Goal: Task Accomplishment & Management: Use online tool/utility

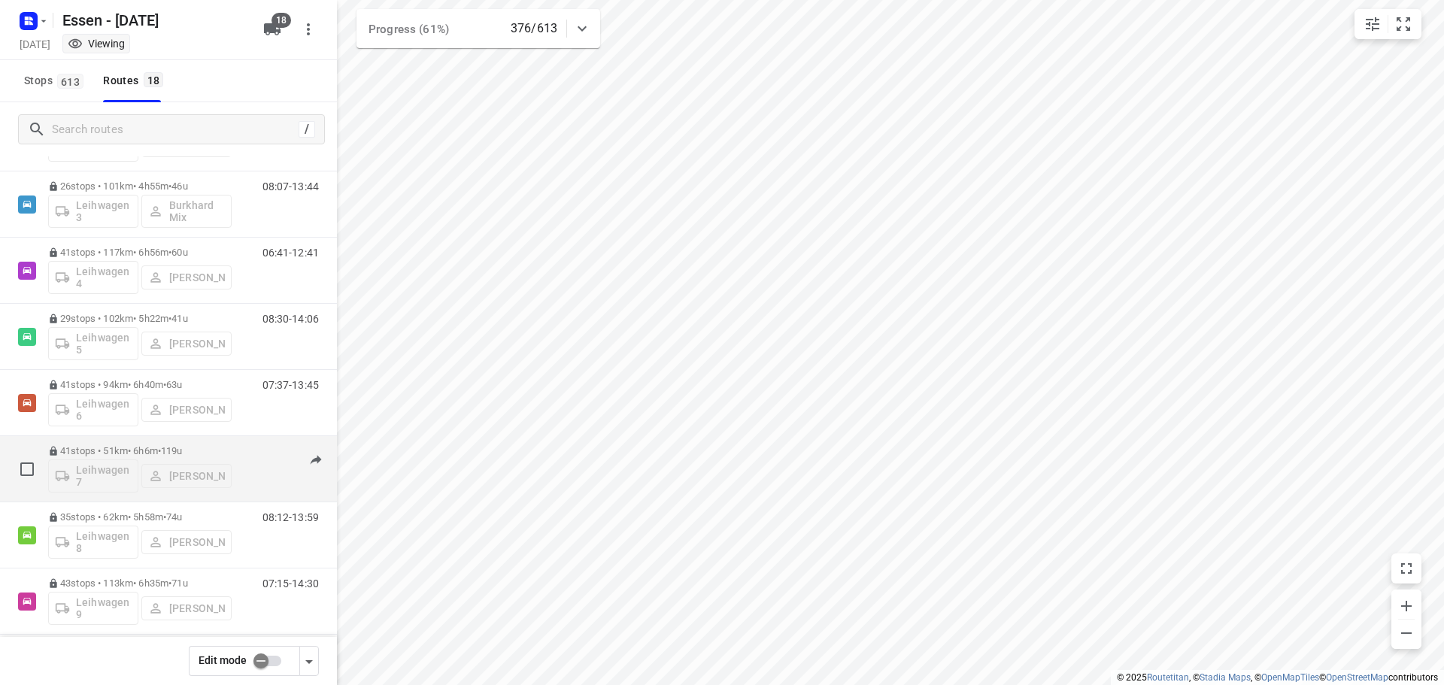
scroll to position [609, 0]
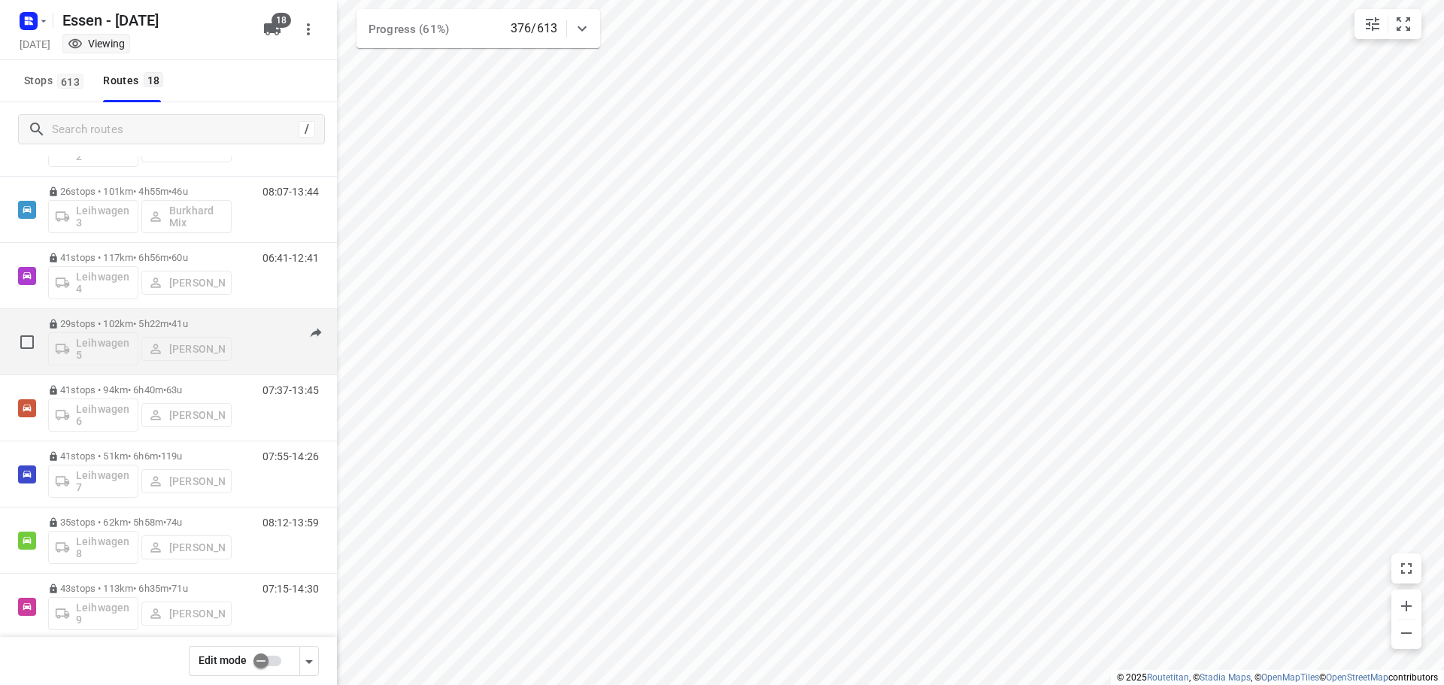
click at [136, 324] on p "29 stops • 102km • 5h22m • [DATE]" at bounding box center [140, 323] width 184 height 11
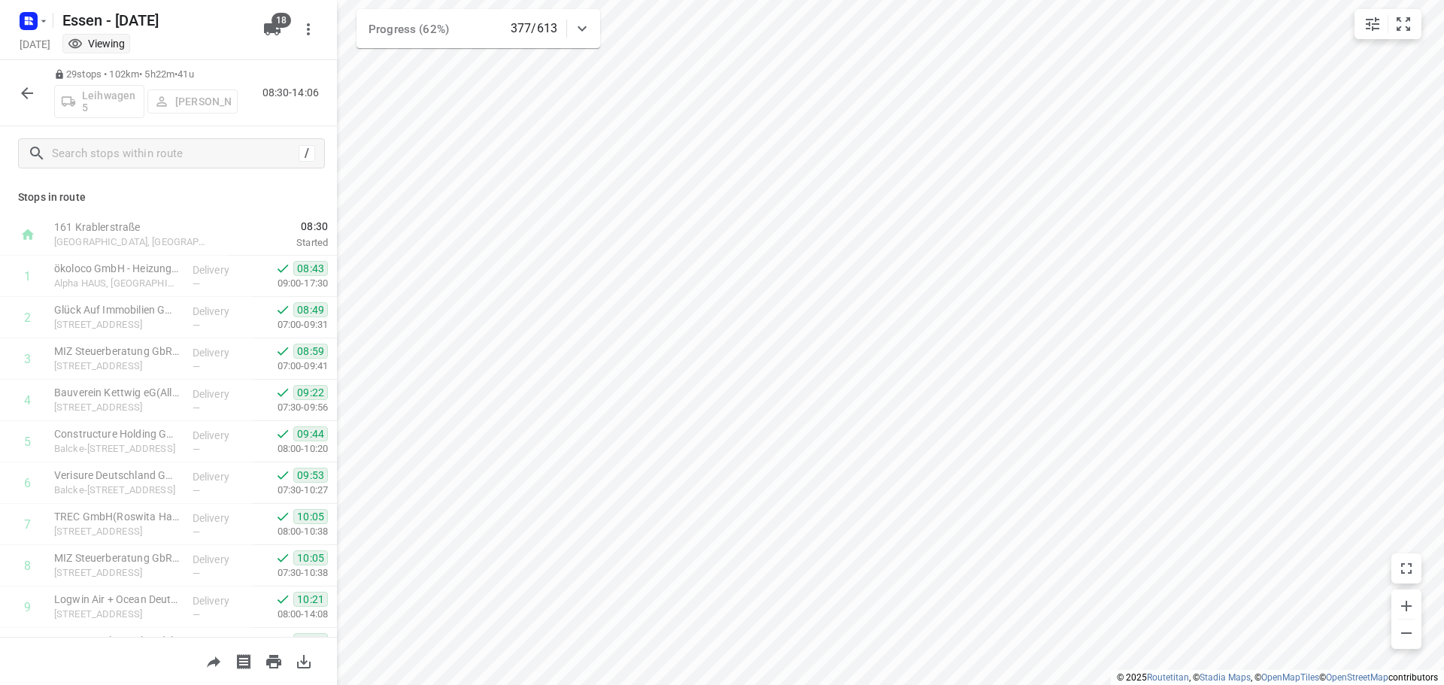
click at [26, 98] on icon "button" at bounding box center [27, 93] width 12 height 12
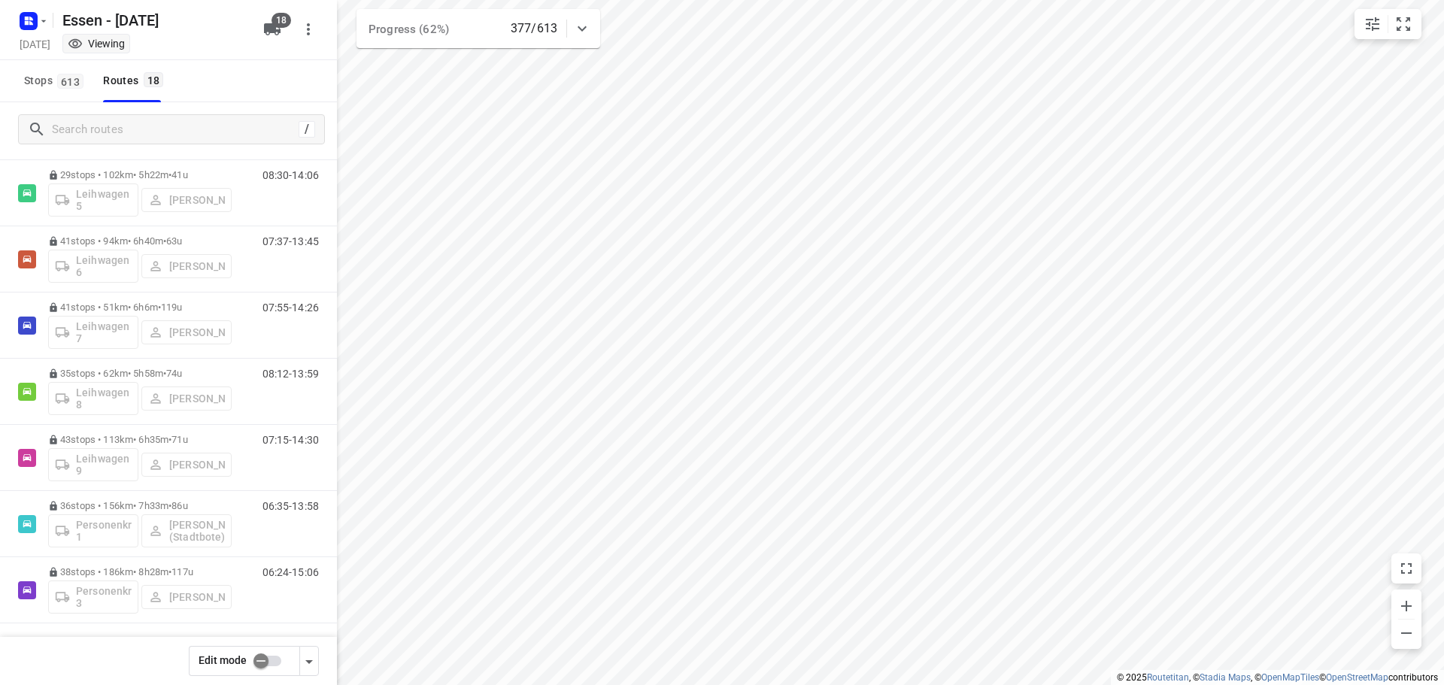
scroll to position [760, 0]
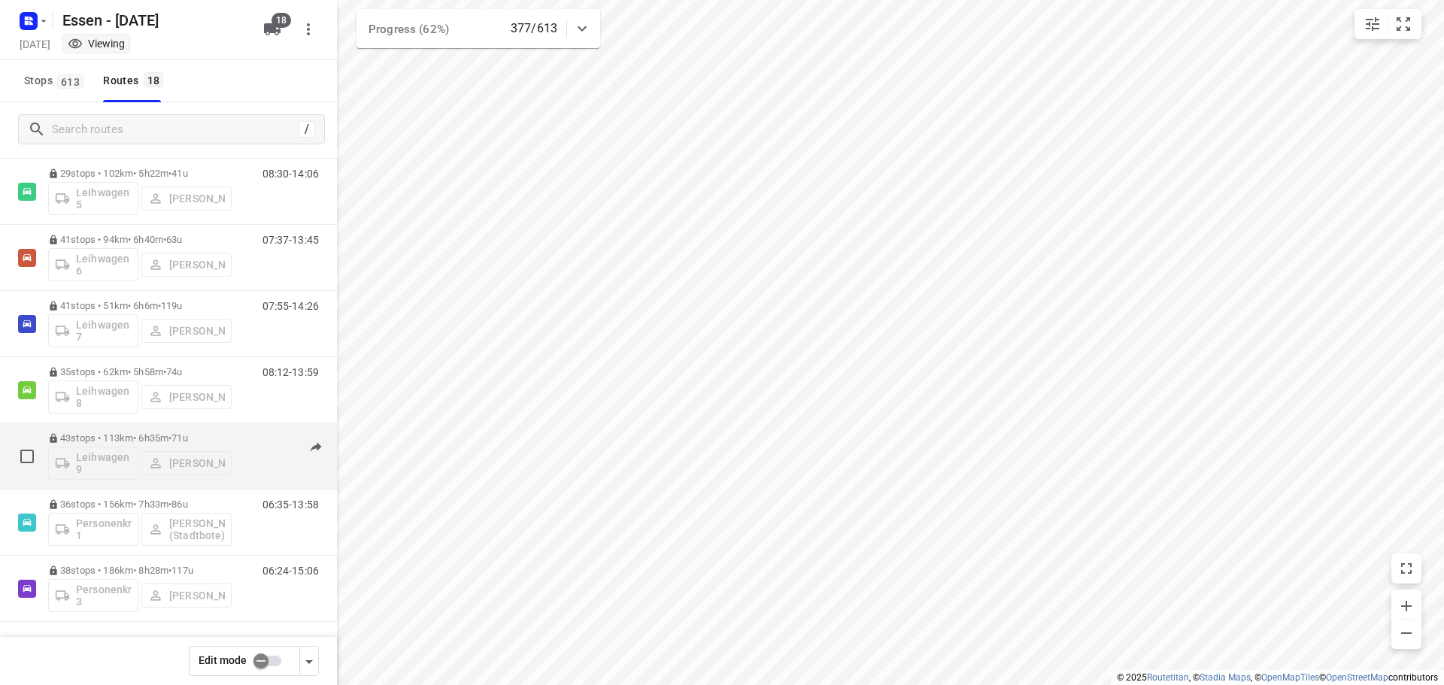
click at [144, 438] on p "43 stops • 113km • 6h35m • [DATE]" at bounding box center [140, 437] width 184 height 11
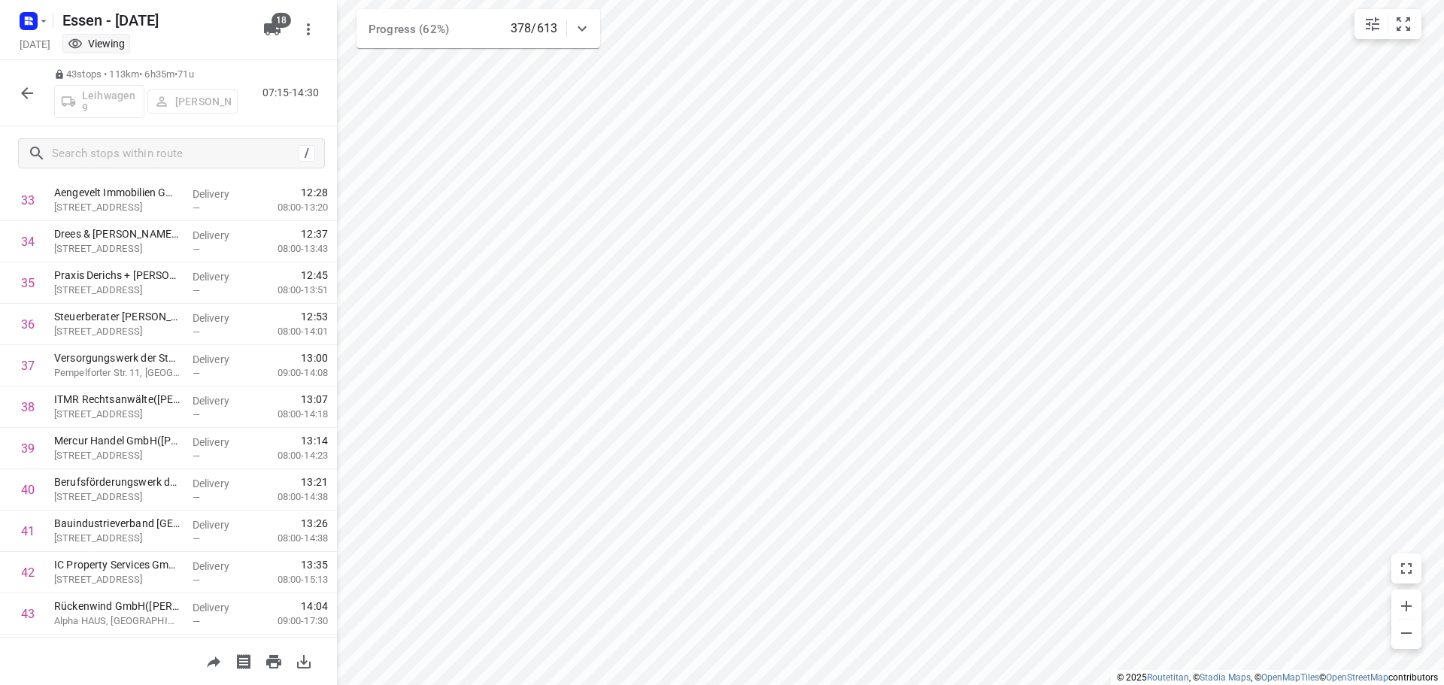
scroll to position [1439, 0]
click at [43, 21] on icon "button" at bounding box center [43, 21] width 5 height 2
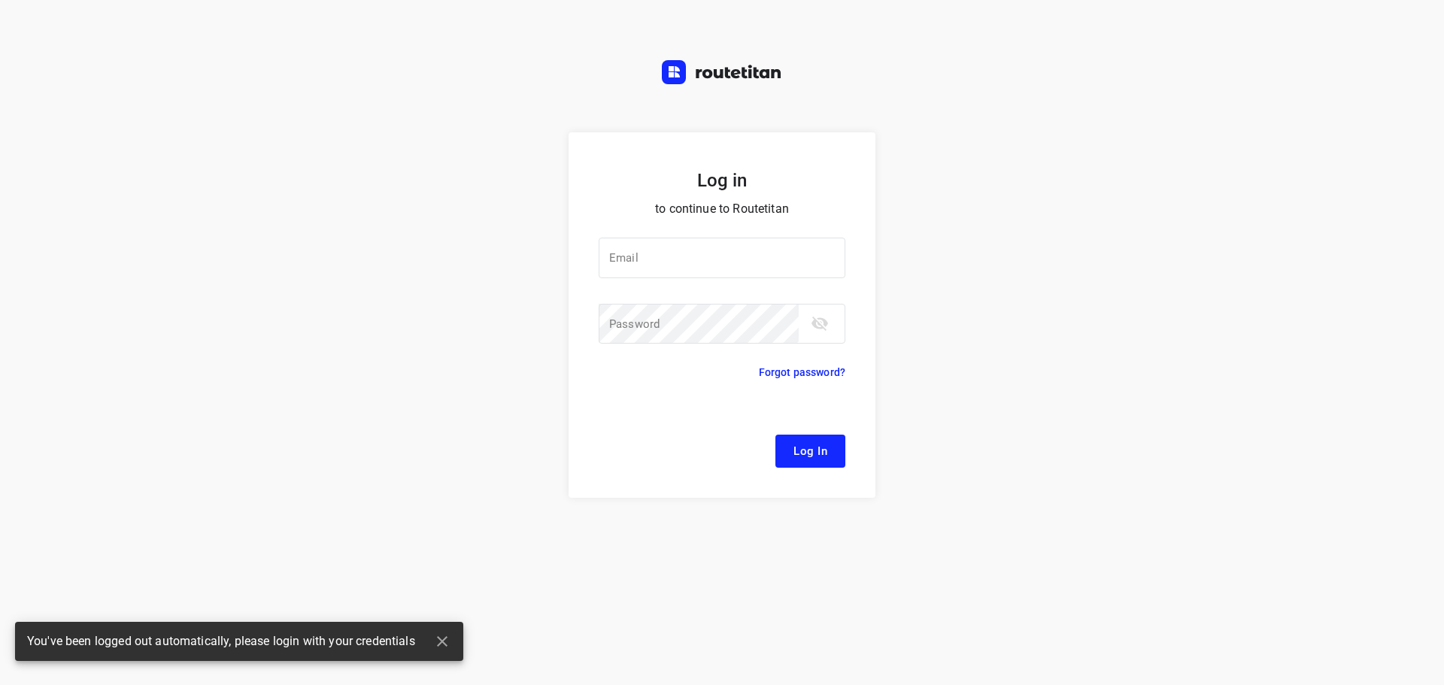
click at [0, 0] on div at bounding box center [0, 0] width 0 height 0
type input "[EMAIL_ADDRESS][DOMAIN_NAME]"
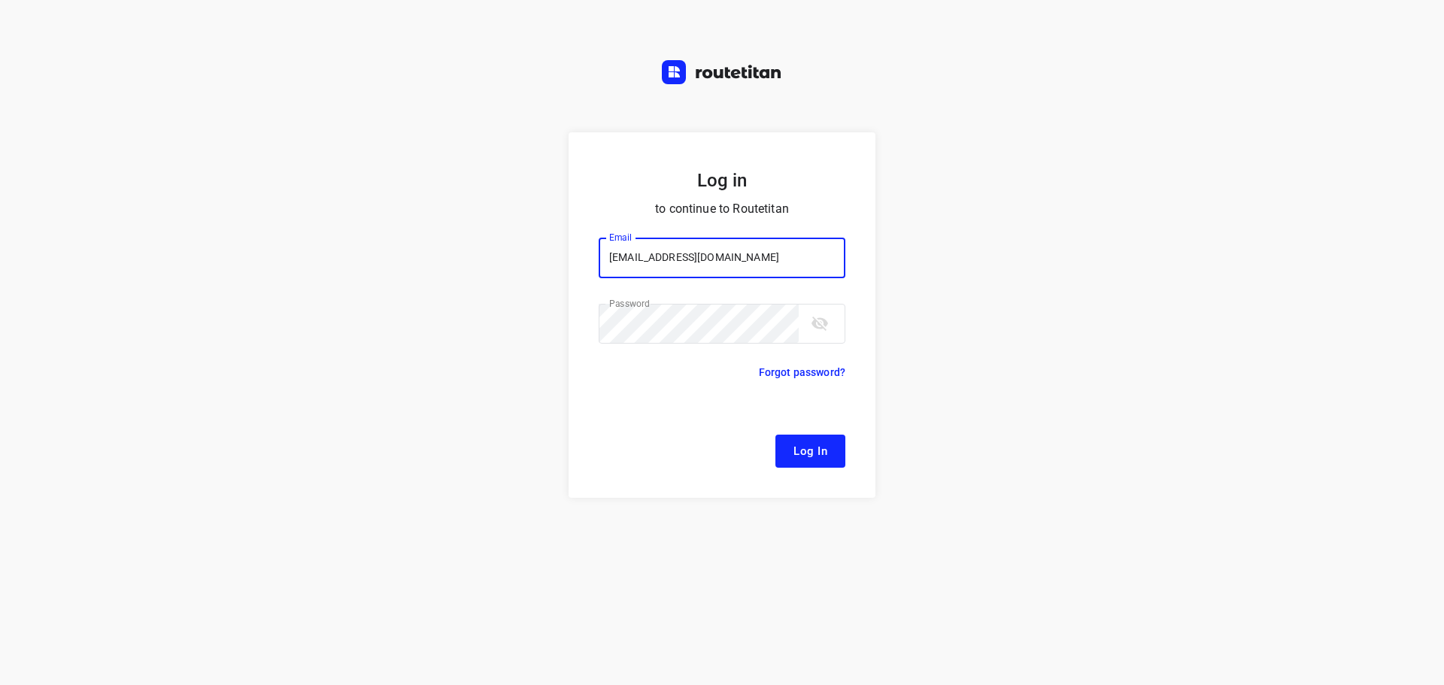
click at [826, 454] on span "Log In" at bounding box center [810, 451] width 34 height 20
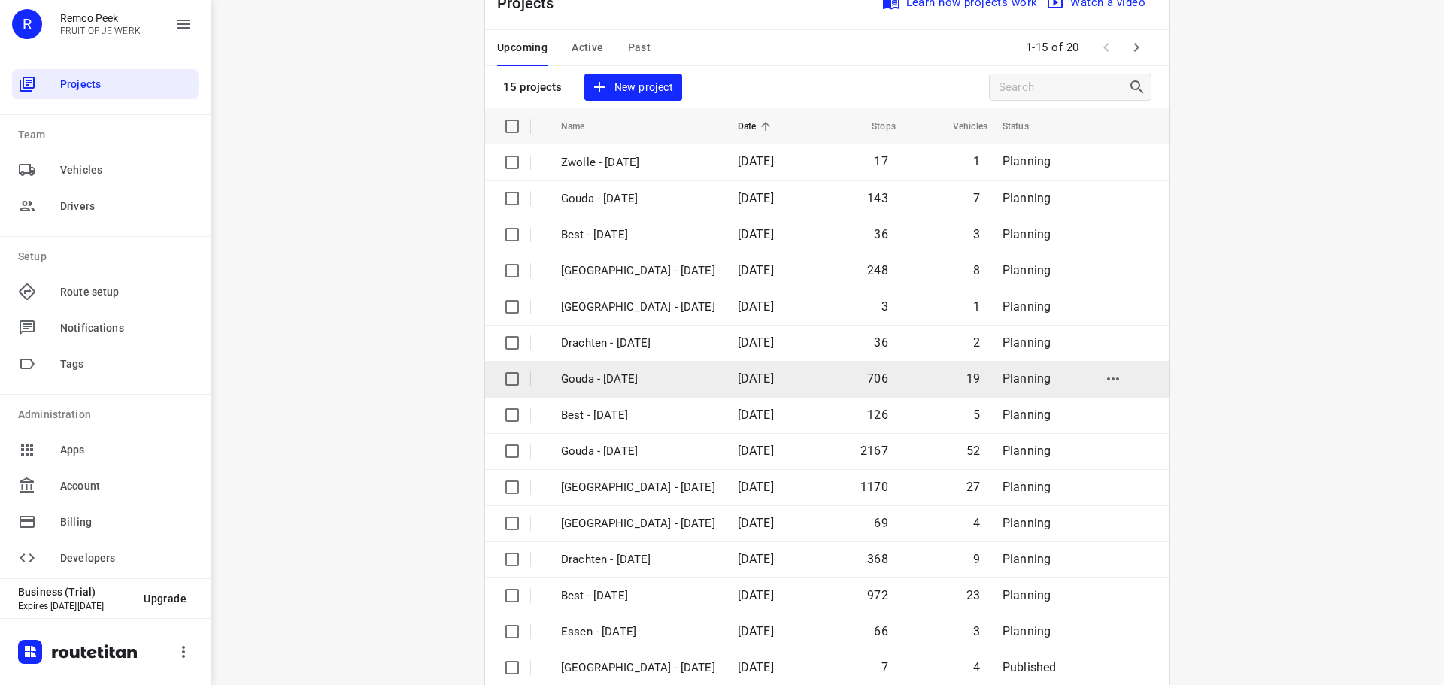
scroll to position [75, 0]
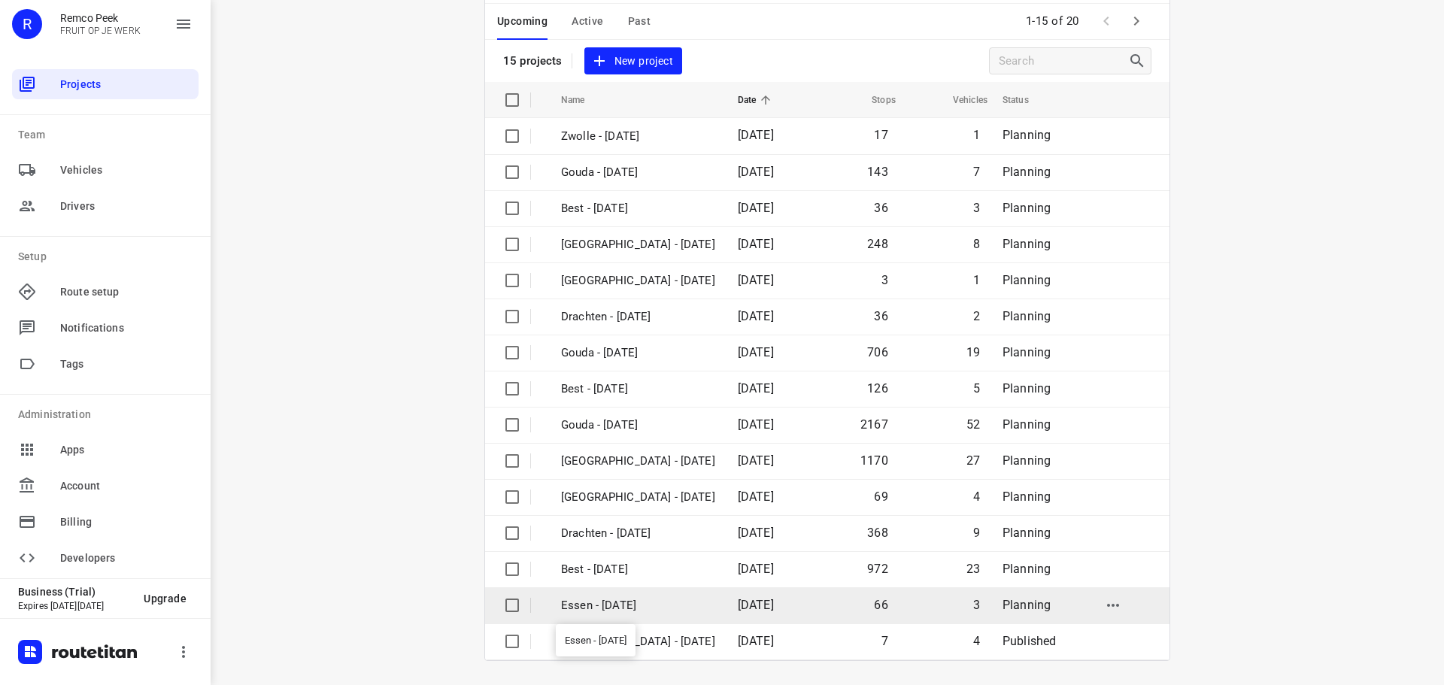
click at [644, 599] on p "Essen - [DATE]" at bounding box center [638, 605] width 154 height 17
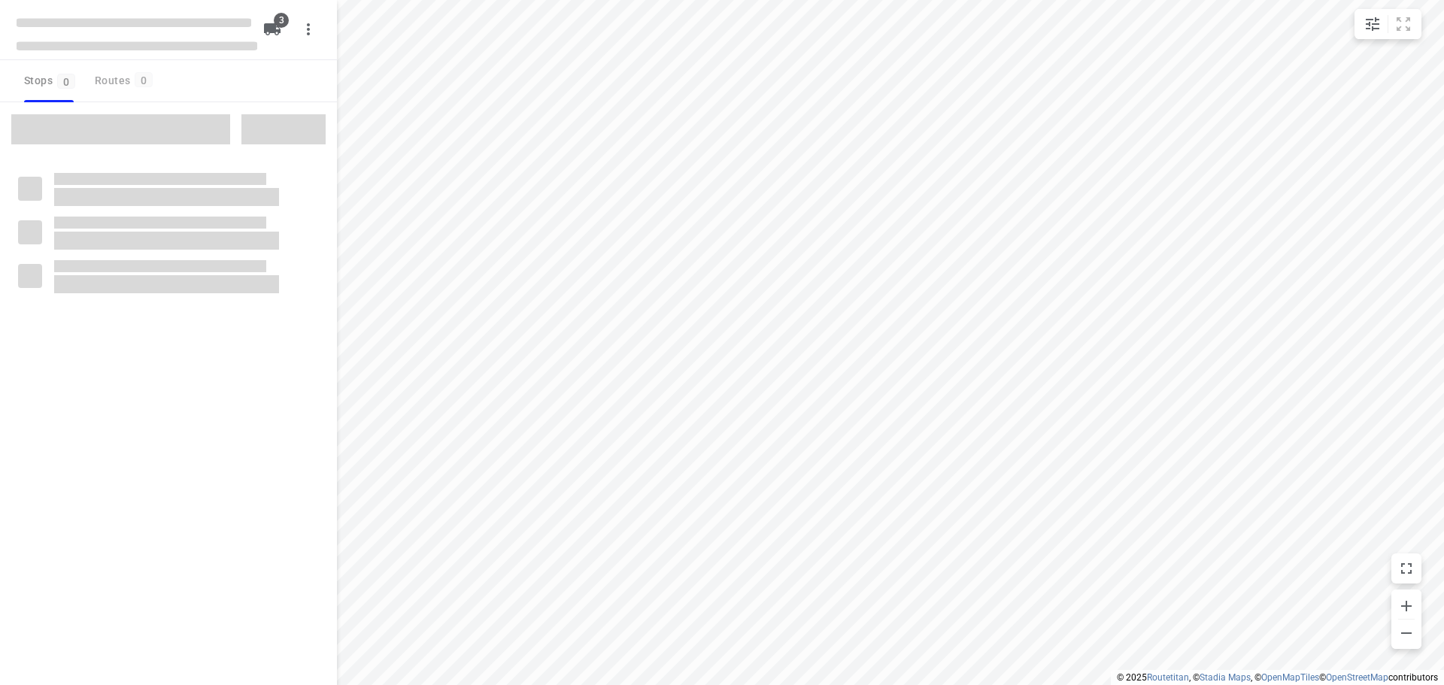
checkbox input "true"
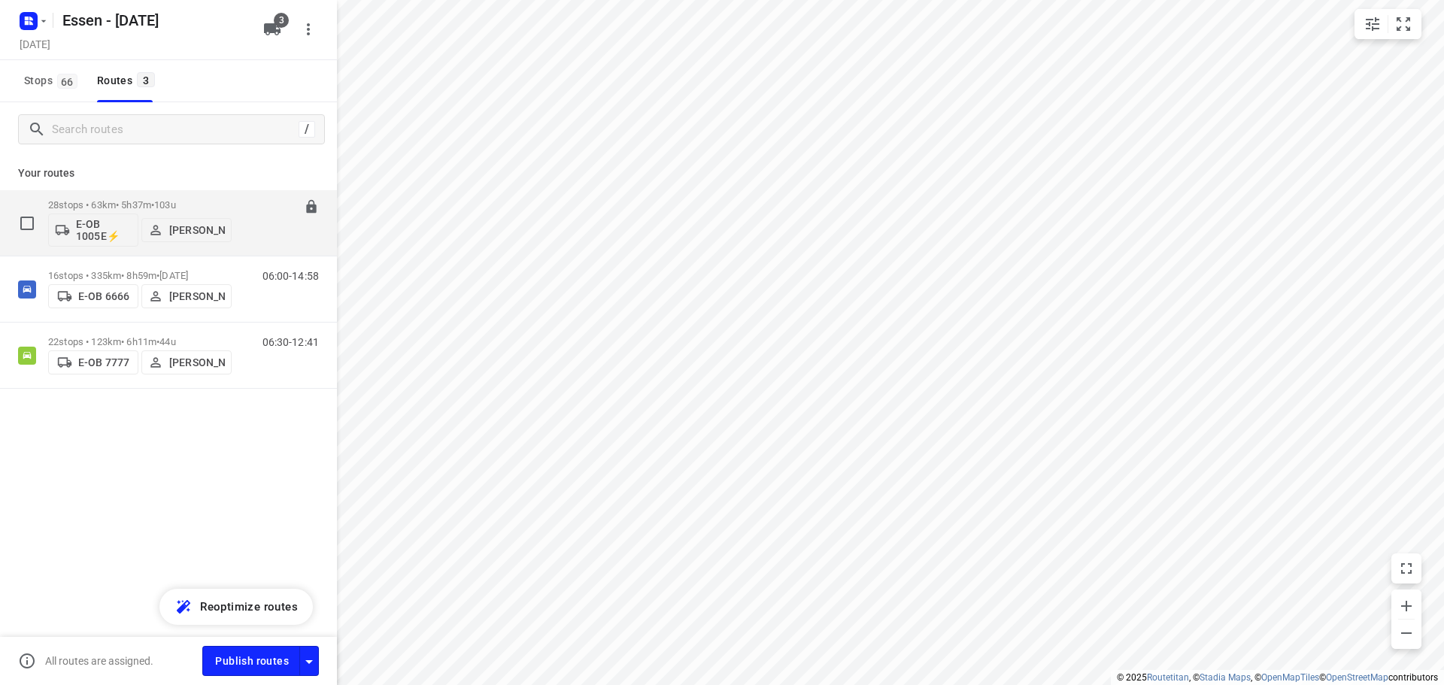
click at [145, 205] on p "28 stops • 63km • 5h37m • [DATE]" at bounding box center [140, 204] width 184 height 11
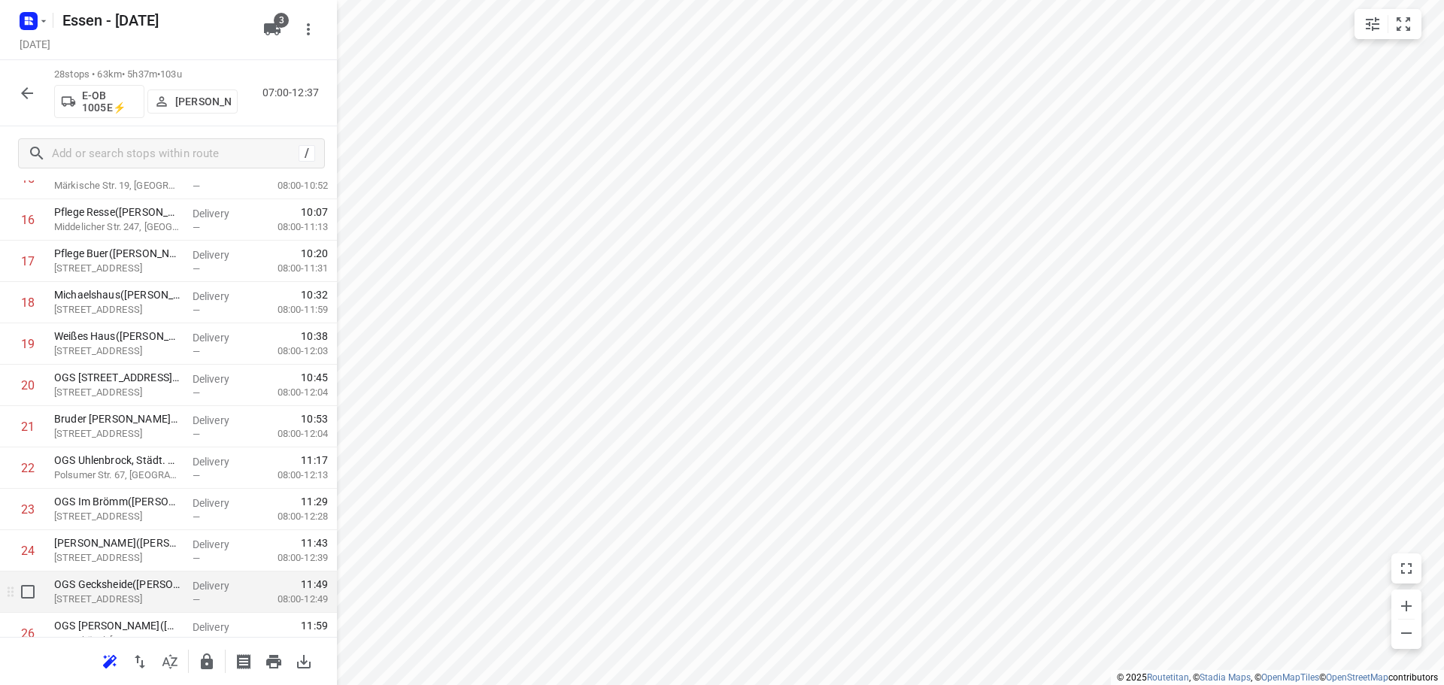
scroll to position [818, 0]
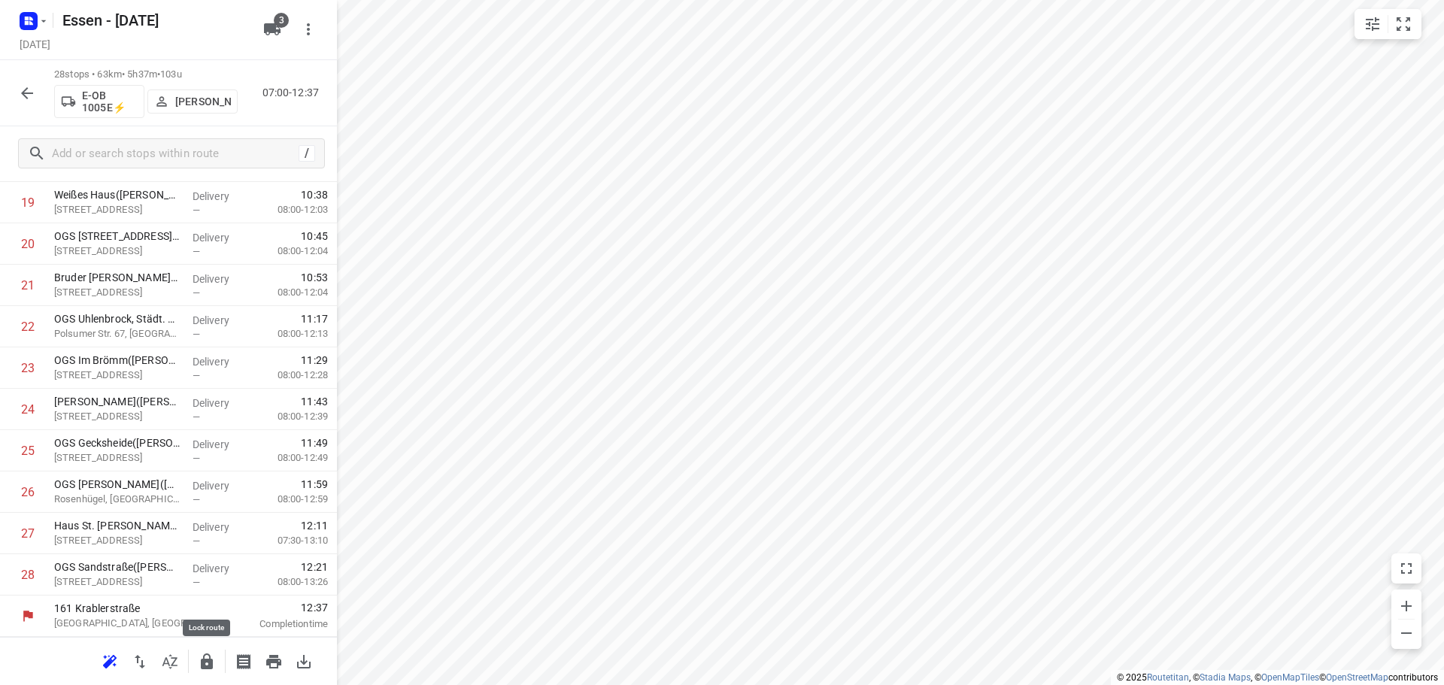
click at [208, 664] on icon "button" at bounding box center [207, 662] width 18 height 18
click at [27, 91] on icon "button" at bounding box center [27, 93] width 18 height 18
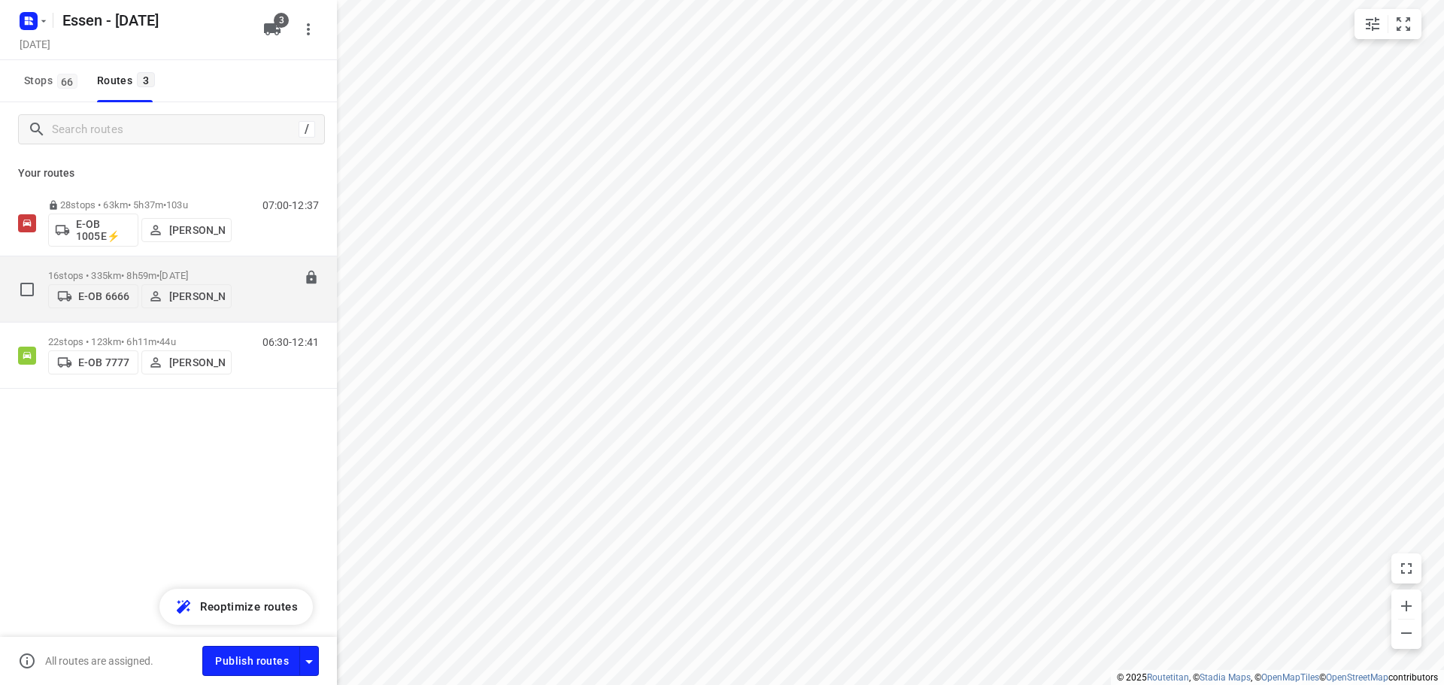
click at [131, 272] on p "16 stops • 335km • 8h59m • [DATE]" at bounding box center [140, 275] width 184 height 11
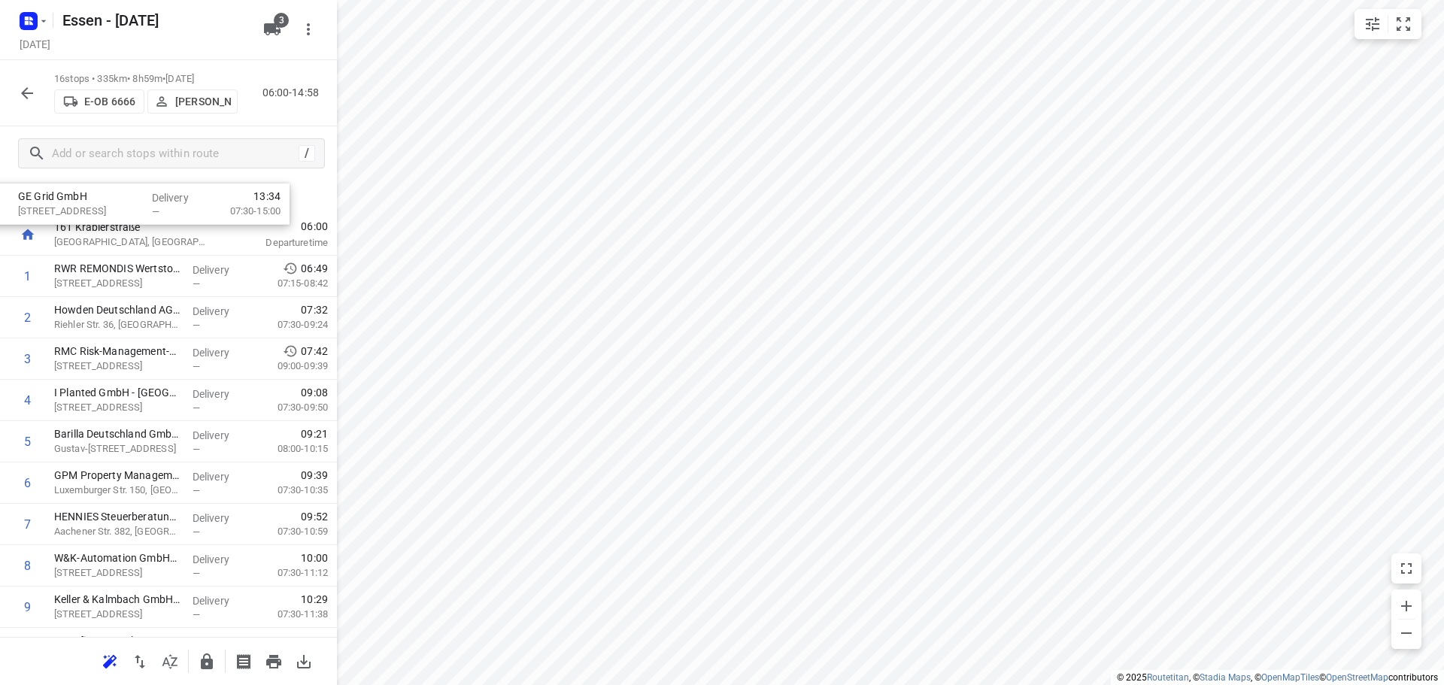
scroll to position [0, 0]
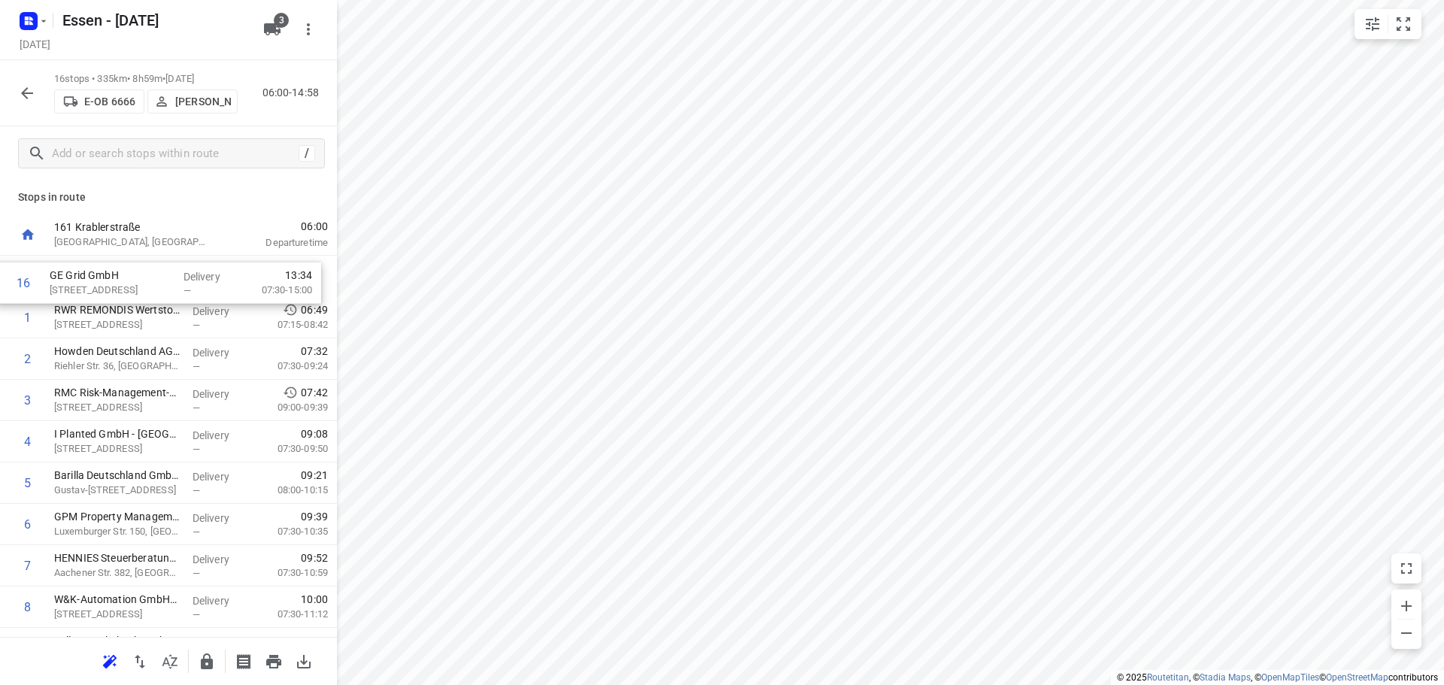
drag, startPoint x: 99, startPoint y: 577, endPoint x: 96, endPoint y: 280, distance: 297.1
click at [96, 280] on div "1 RWR REMONDIS Wertstoff-Recycling GmbH & Co. KG([PERSON_NAME]) [STREET_ADDRESS…" at bounding box center [168, 587] width 337 height 662
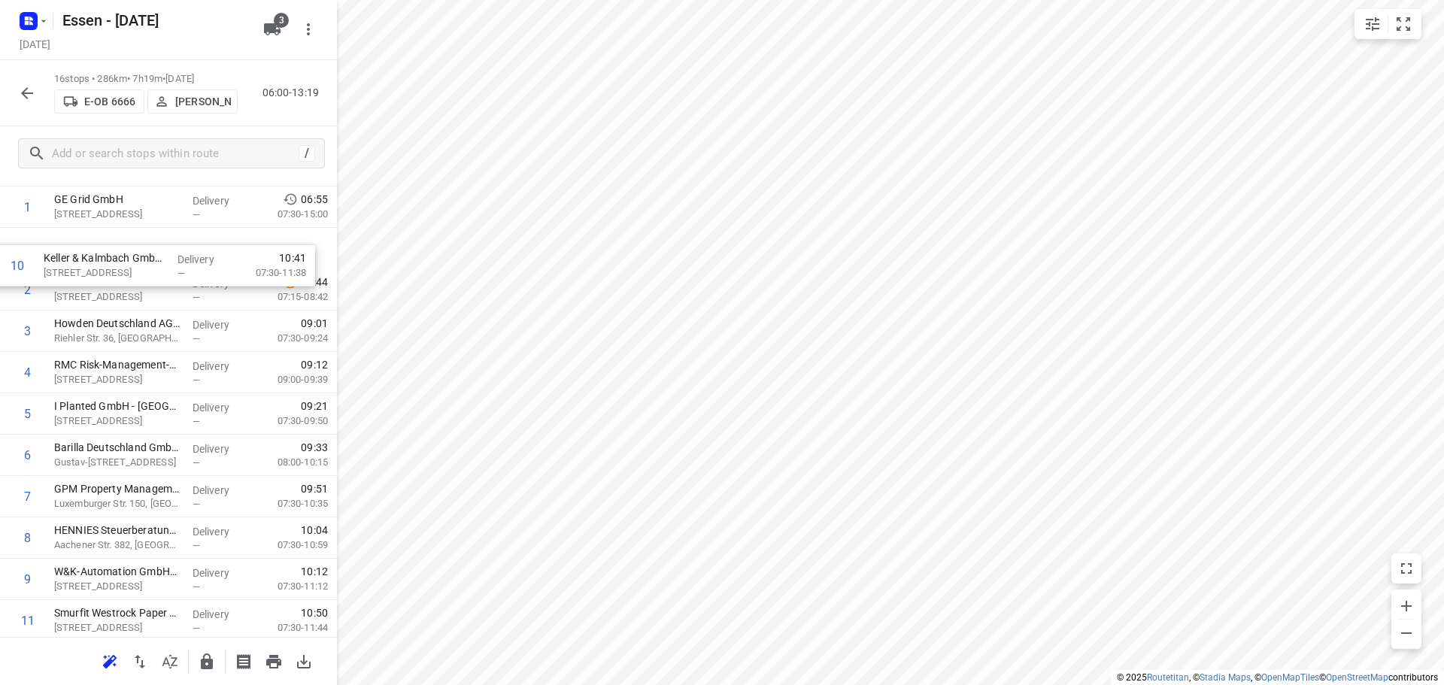
scroll to position [56, 0]
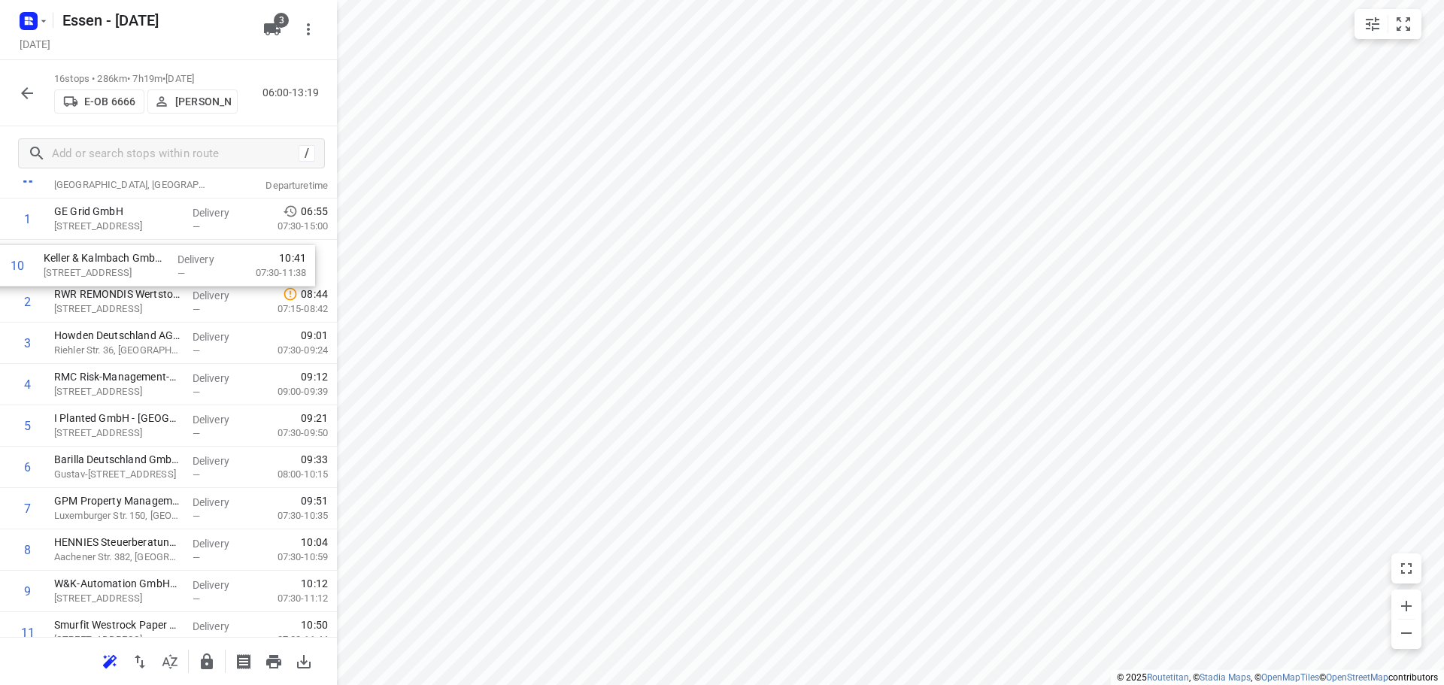
drag, startPoint x: 126, startPoint y: 584, endPoint x: 117, endPoint y: 268, distance: 316.8
click at [117, 268] on div "1 GE Grid GmbH [STREET_ADDRESS] Delivery — 06:55 07:30-15:00 2 RWR REMONDIS Wer…" at bounding box center [168, 530] width 337 height 662
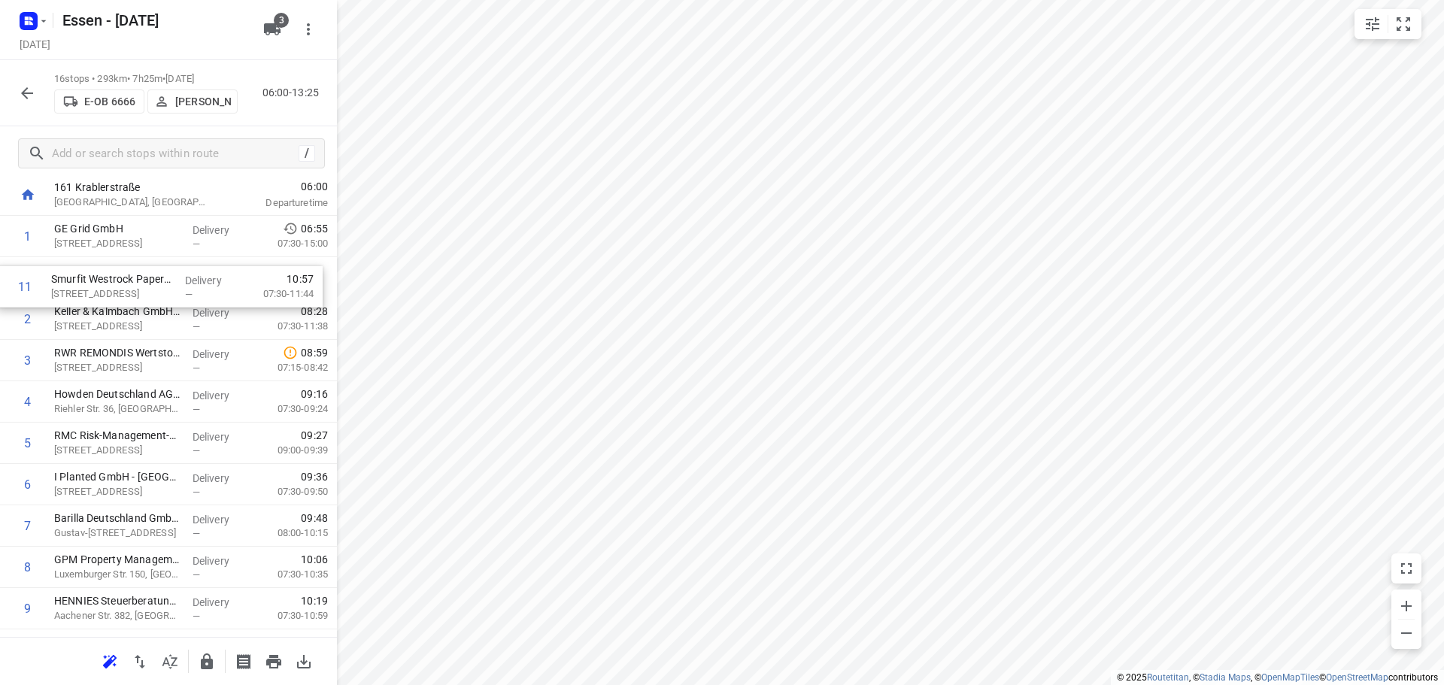
scroll to position [36, 0]
drag, startPoint x: 88, startPoint y: 630, endPoint x: 85, endPoint y: 308, distance: 322.7
click at [85, 308] on div "1 GE Grid GmbH [STREET_ADDRESS] Delivery — 06:55 07:30-15:00 2 Keller & Kalmbac…" at bounding box center [168, 551] width 337 height 662
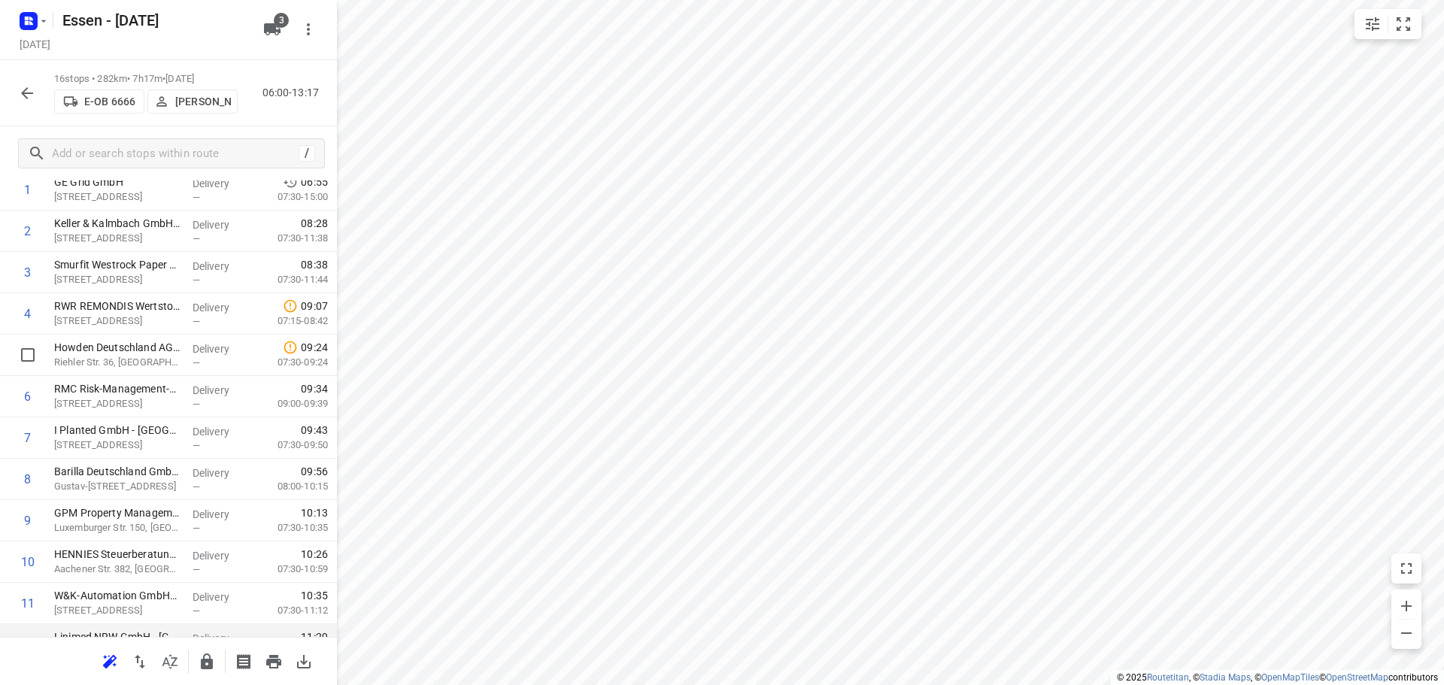
scroll to position [322, 0]
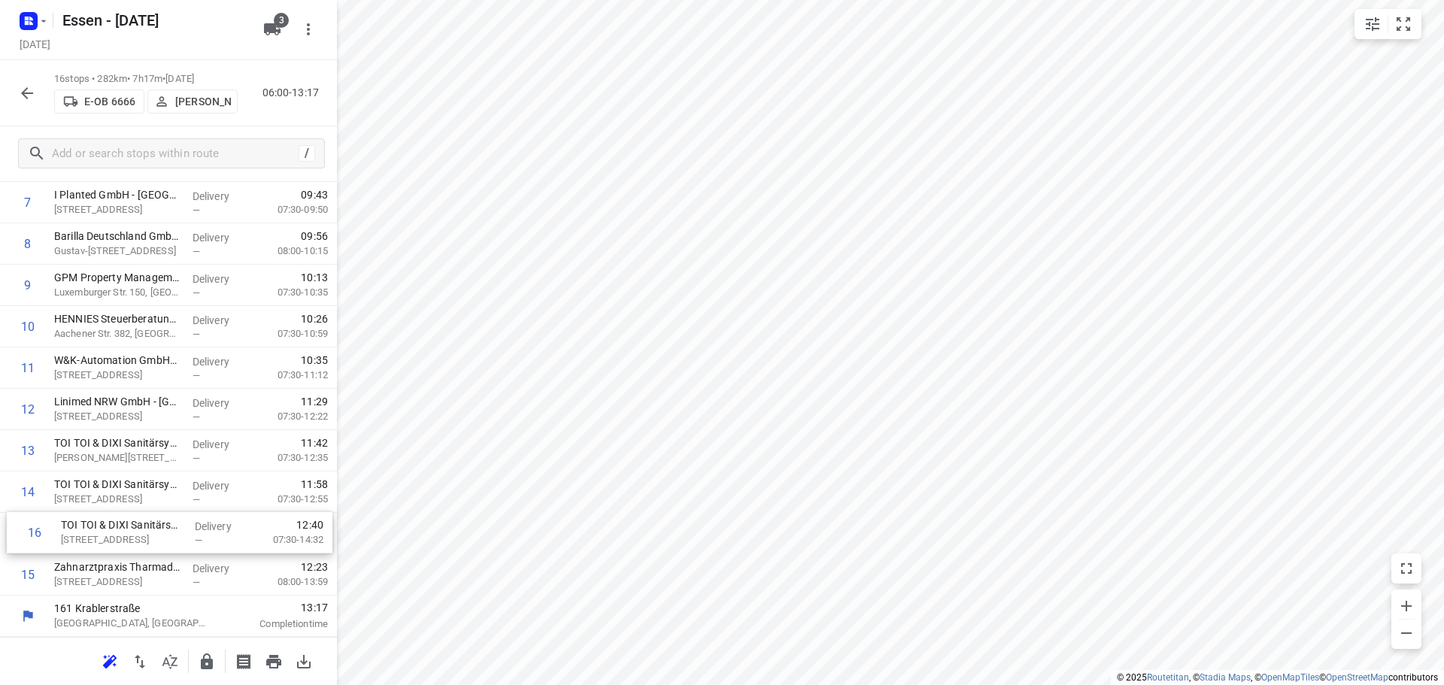
drag, startPoint x: 112, startPoint y: 574, endPoint x: 119, endPoint y: 526, distance: 48.6
click at [119, 526] on div "1 GE Grid GmbH [STREET_ADDRESS] Delivery — 06:55 07:30-15:00 2 Keller & Kalmbac…" at bounding box center [168, 265] width 337 height 662
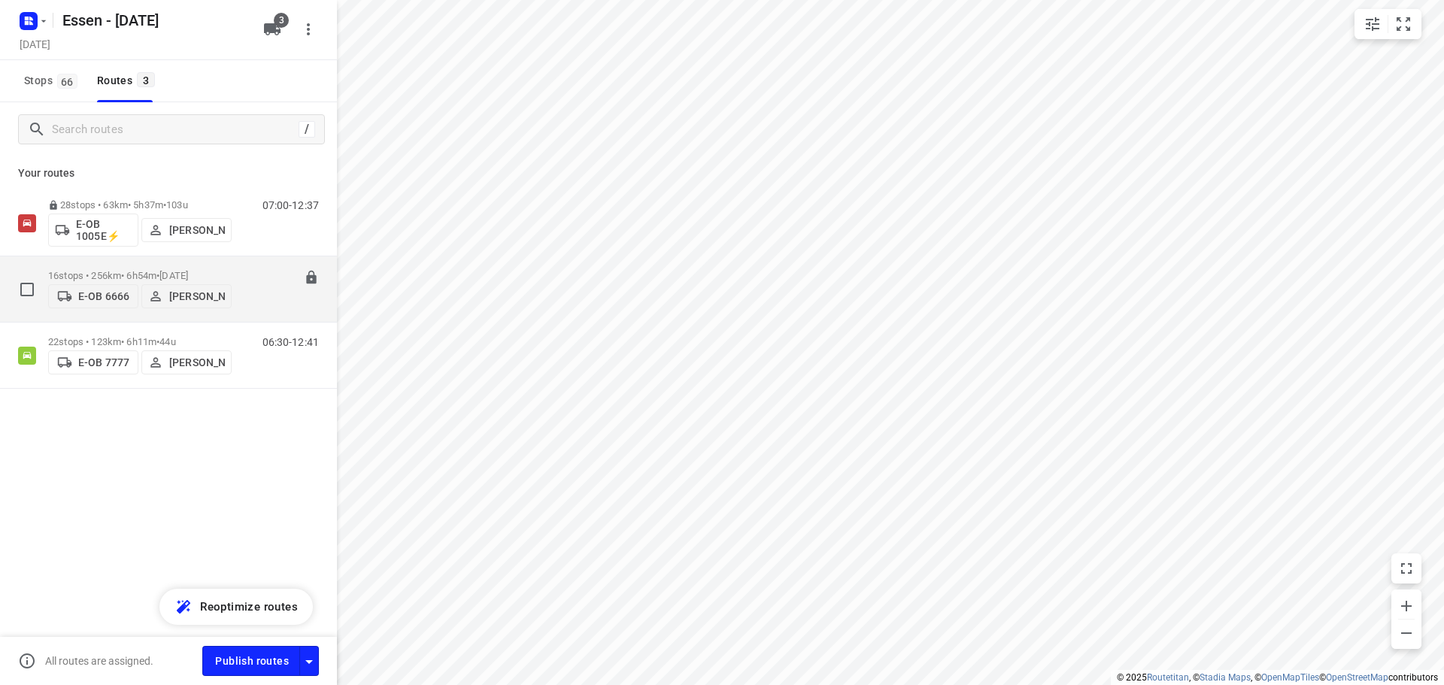
click at [141, 270] on p "16 stops • 256km • 6h54m • [DATE]" at bounding box center [140, 275] width 184 height 11
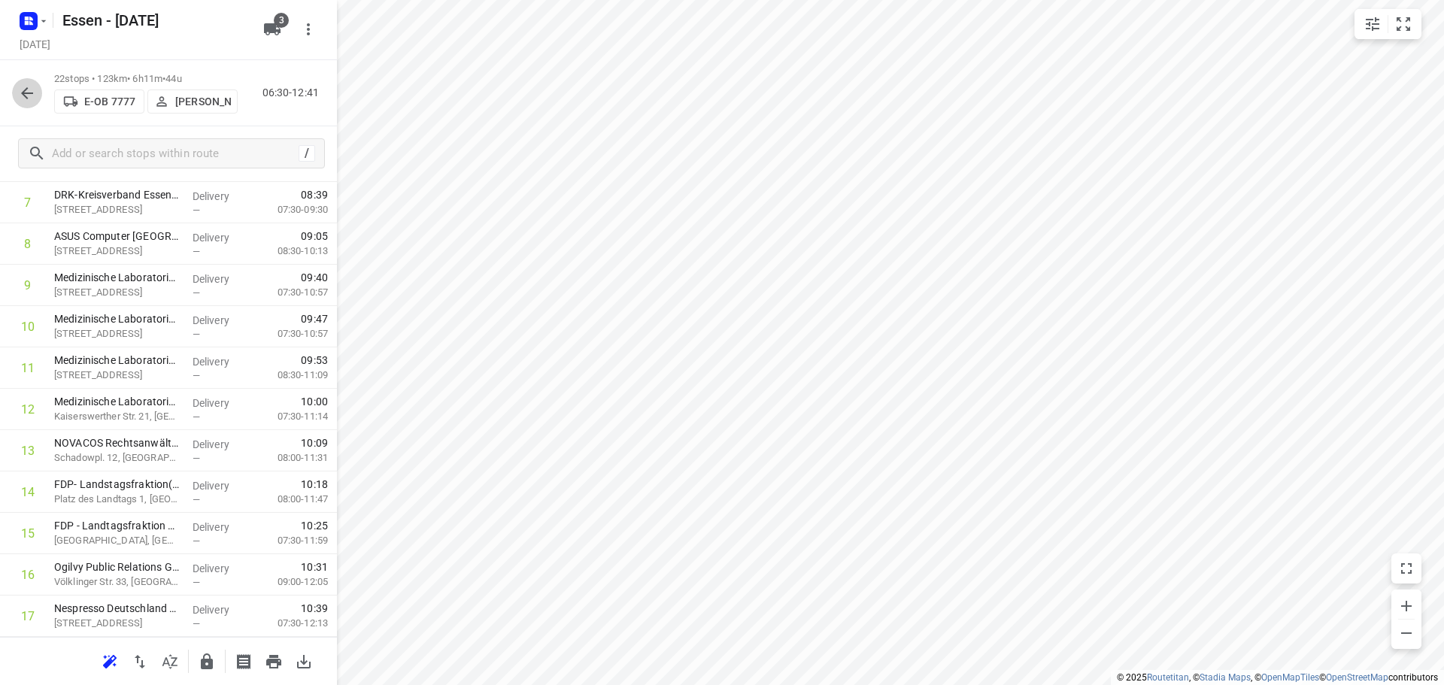
click at [26, 93] on icon "button" at bounding box center [27, 93] width 12 height 12
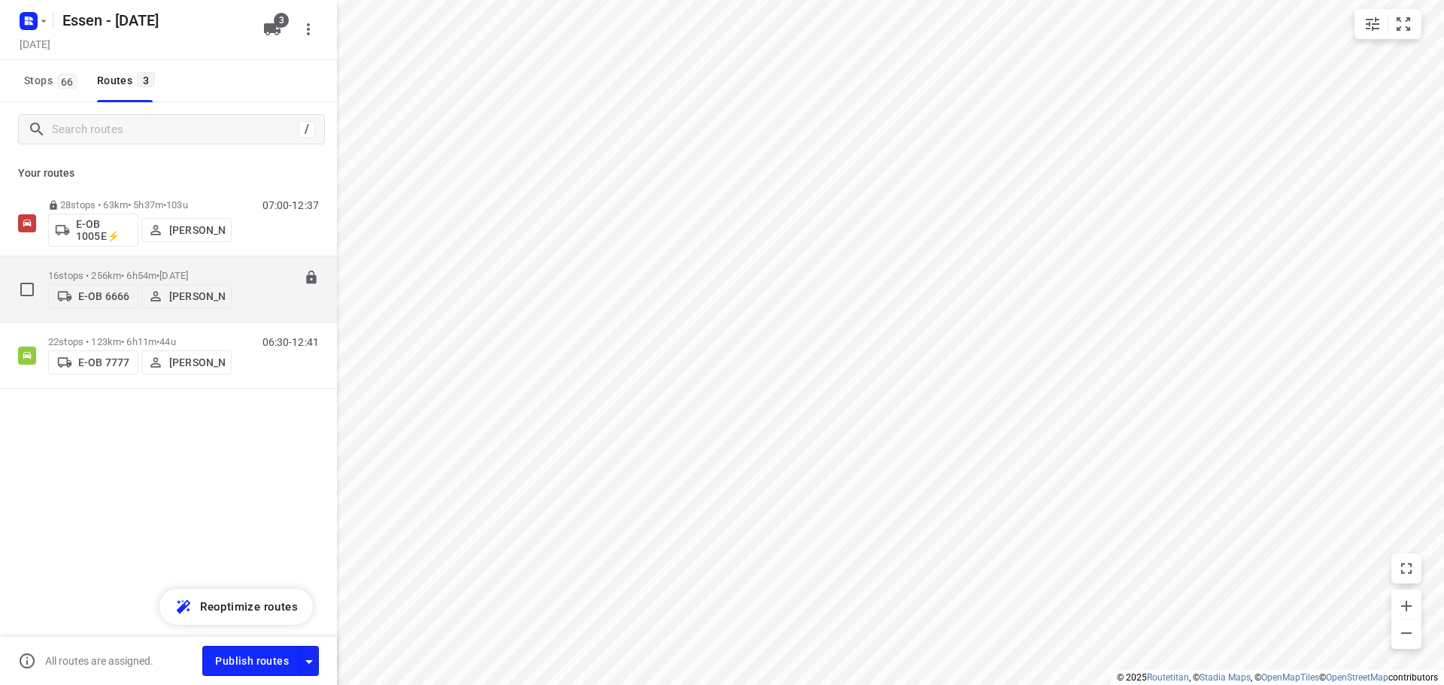
click at [159, 270] on span "•" at bounding box center [157, 275] width 3 height 11
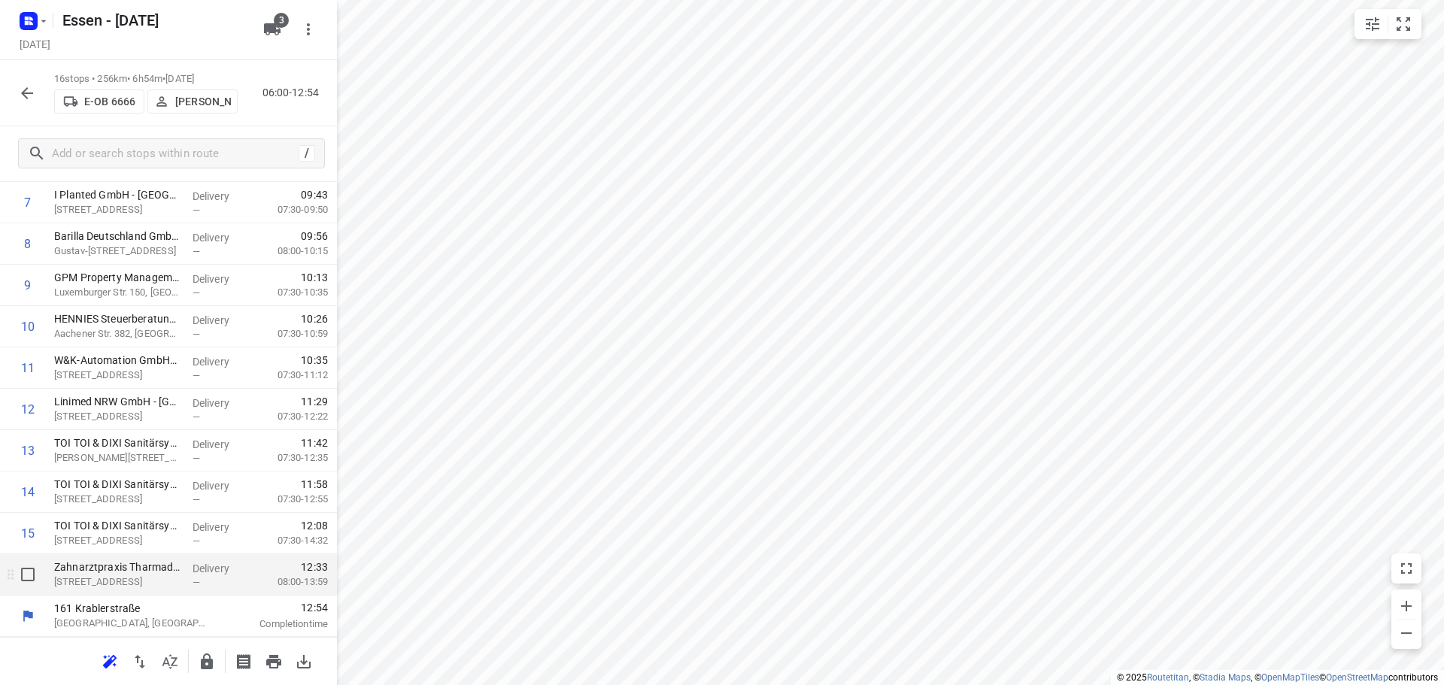
click at [222, 580] on div "—" at bounding box center [221, 582] width 56 height 11
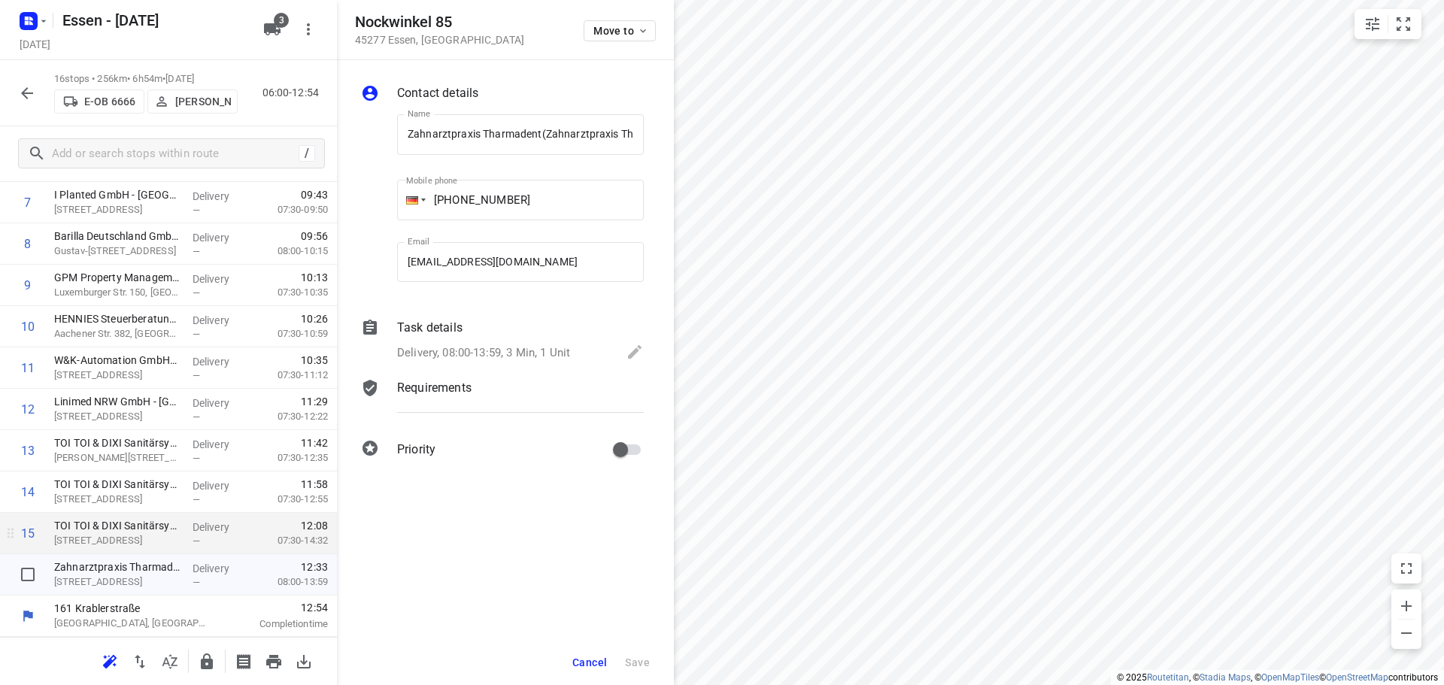
scroll to position [0, 46]
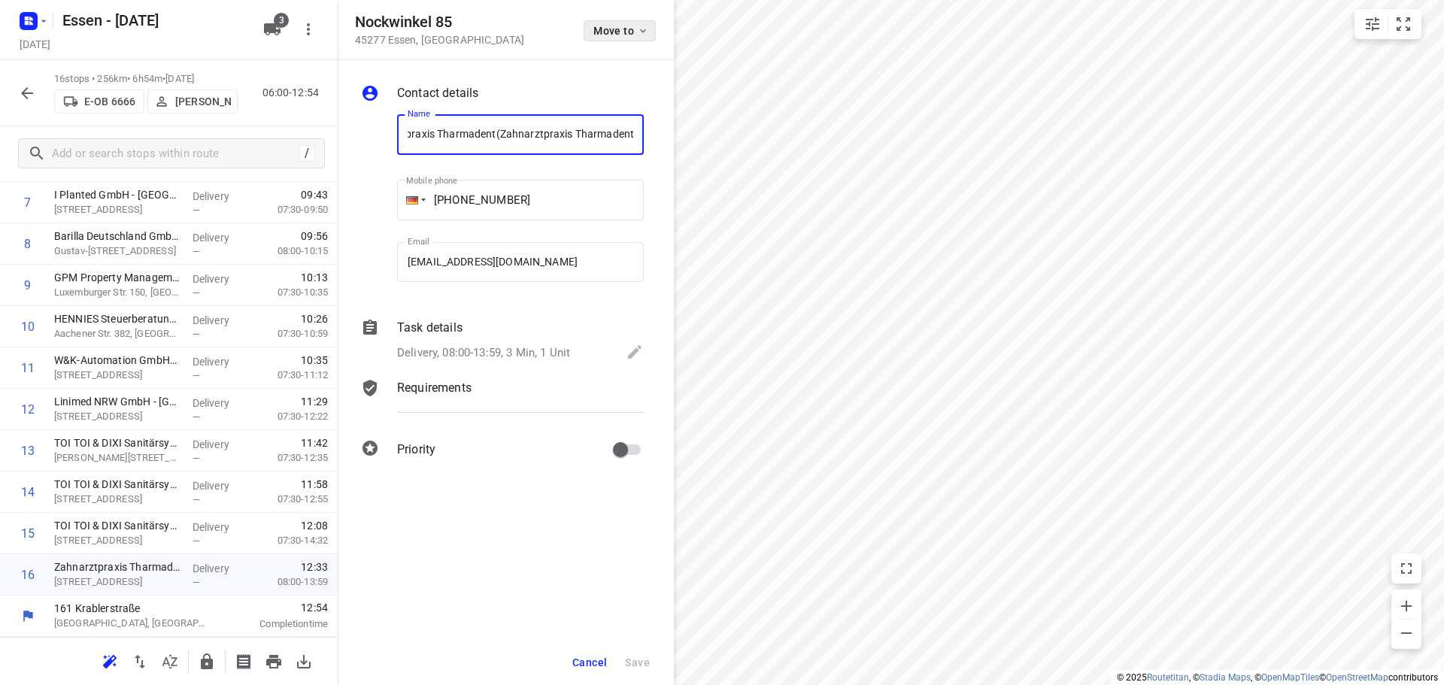
click at [630, 31] on span "Move to" at bounding box center [621, 31] width 56 height 12
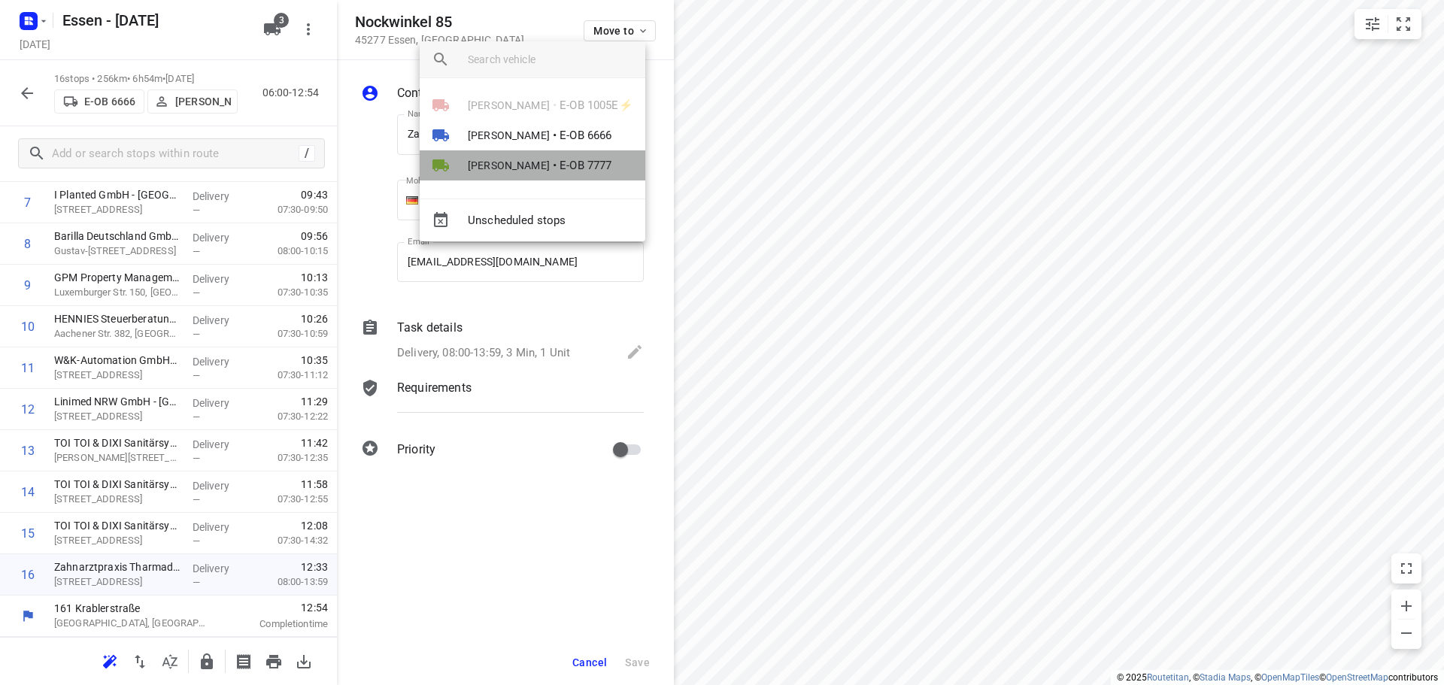
click at [528, 159] on span "[PERSON_NAME]" at bounding box center [509, 165] width 82 height 15
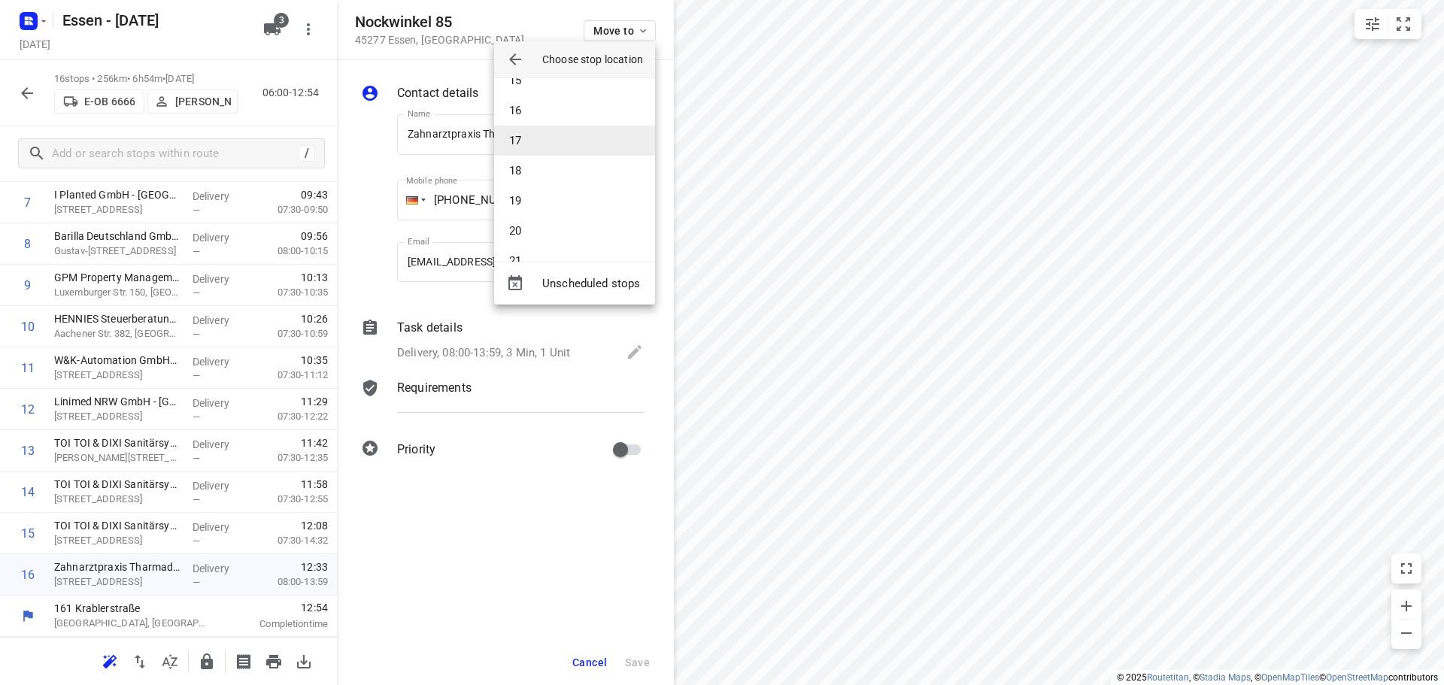
scroll to position [496, 0]
click at [544, 181] on li "20" at bounding box center [574, 174] width 161 height 30
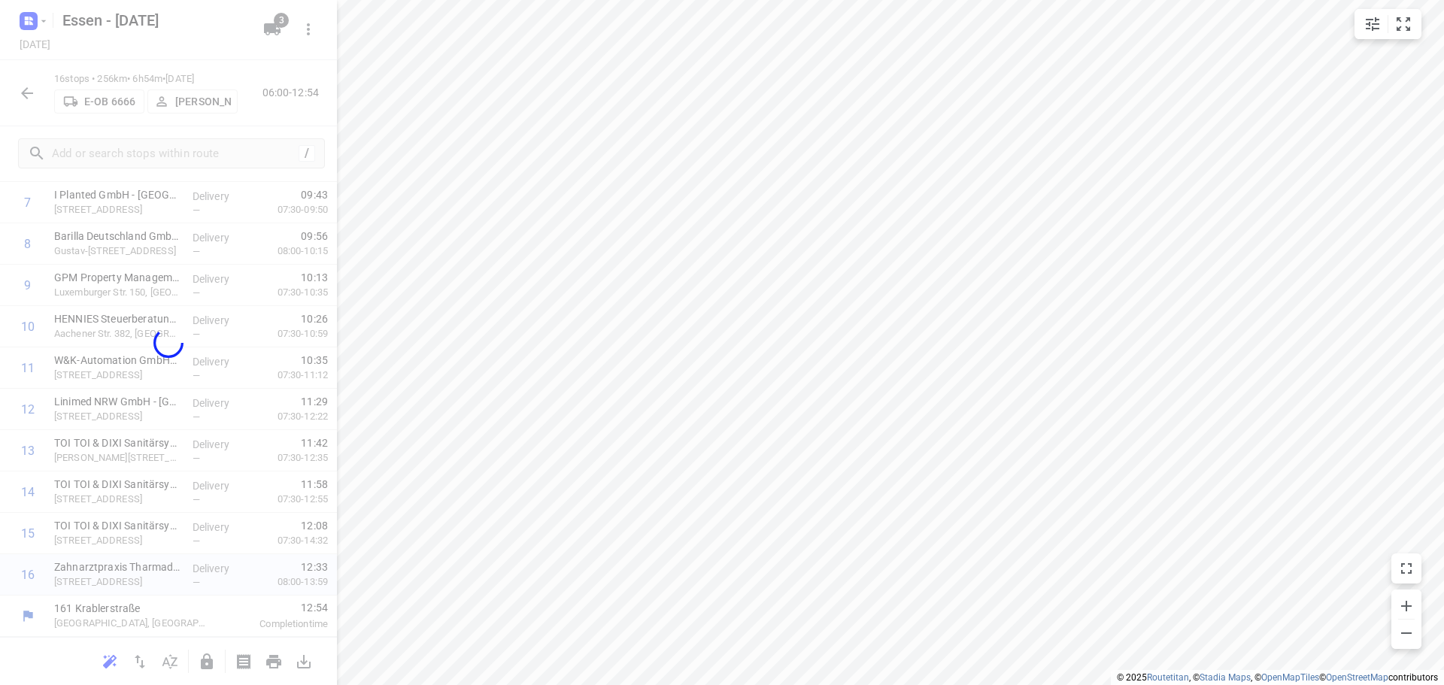
scroll to position [281, 0]
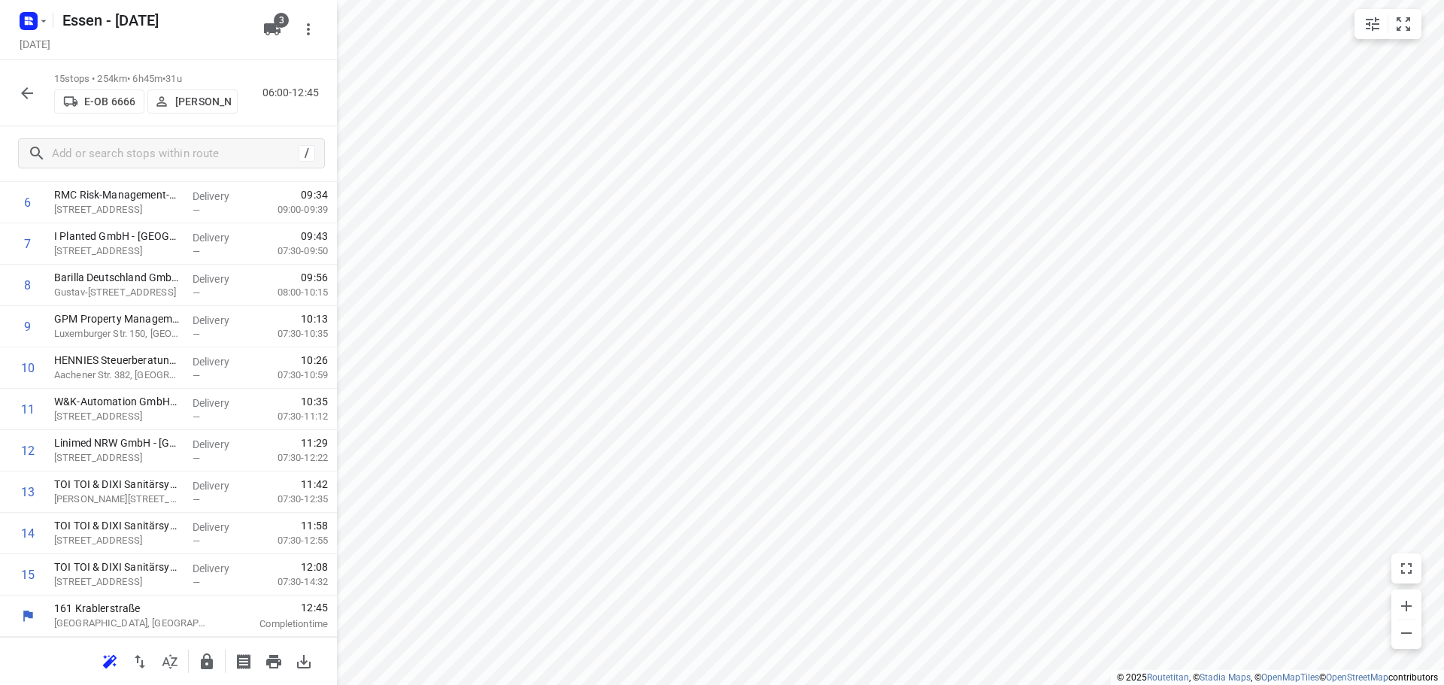
click at [26, 96] on icon "button" at bounding box center [27, 93] width 18 height 18
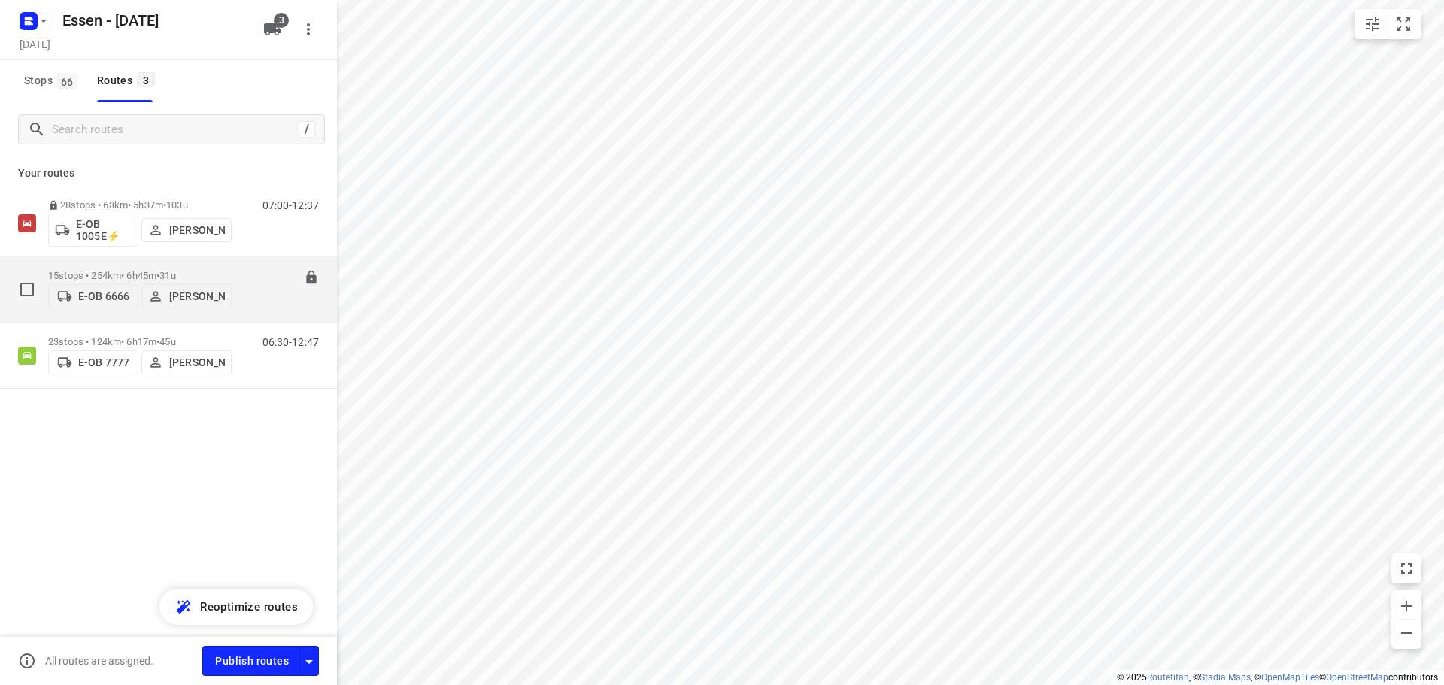
click at [112, 270] on p "15 stops • 254km • 6h45m • [DATE]" at bounding box center [140, 275] width 184 height 11
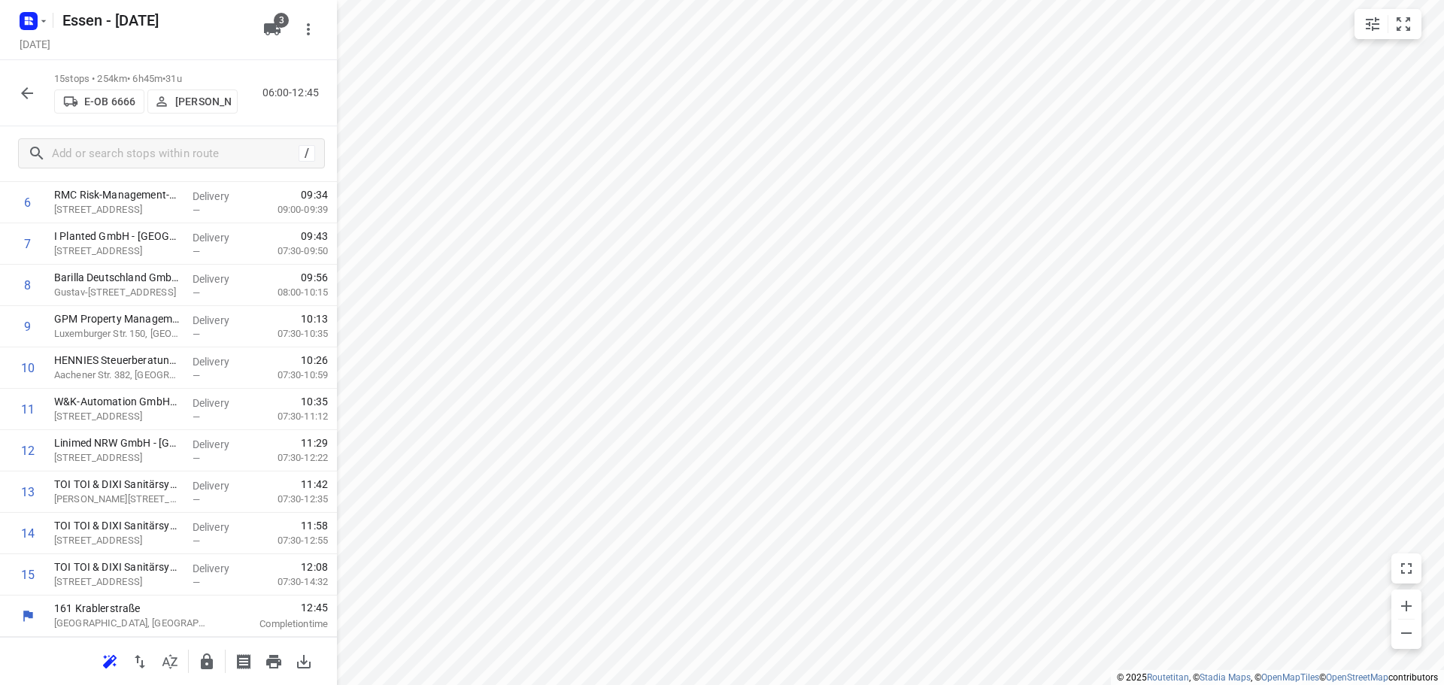
click at [209, 662] on icon "button" at bounding box center [207, 662] width 12 height 16
click at [28, 94] on icon "button" at bounding box center [27, 93] width 18 height 18
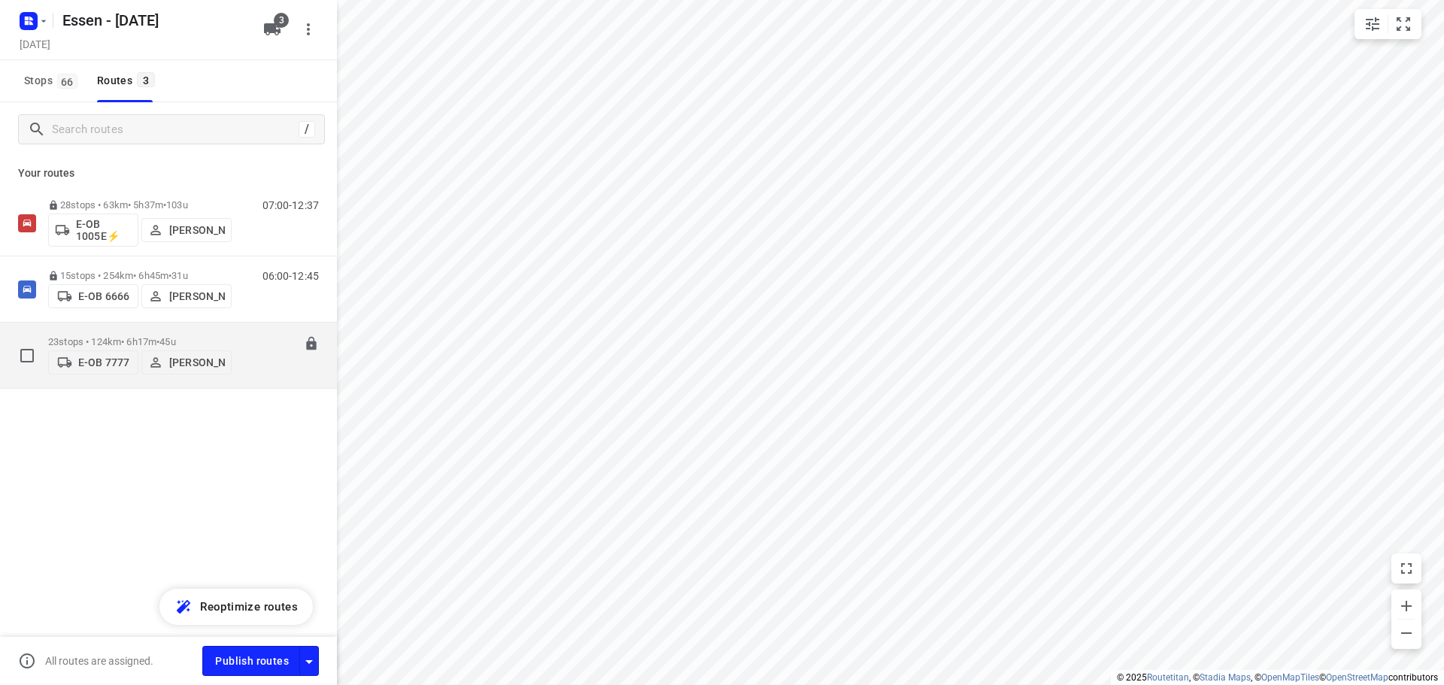
click at [129, 336] on p "23 stops • 124km • 6h17m • [DATE]" at bounding box center [140, 341] width 184 height 11
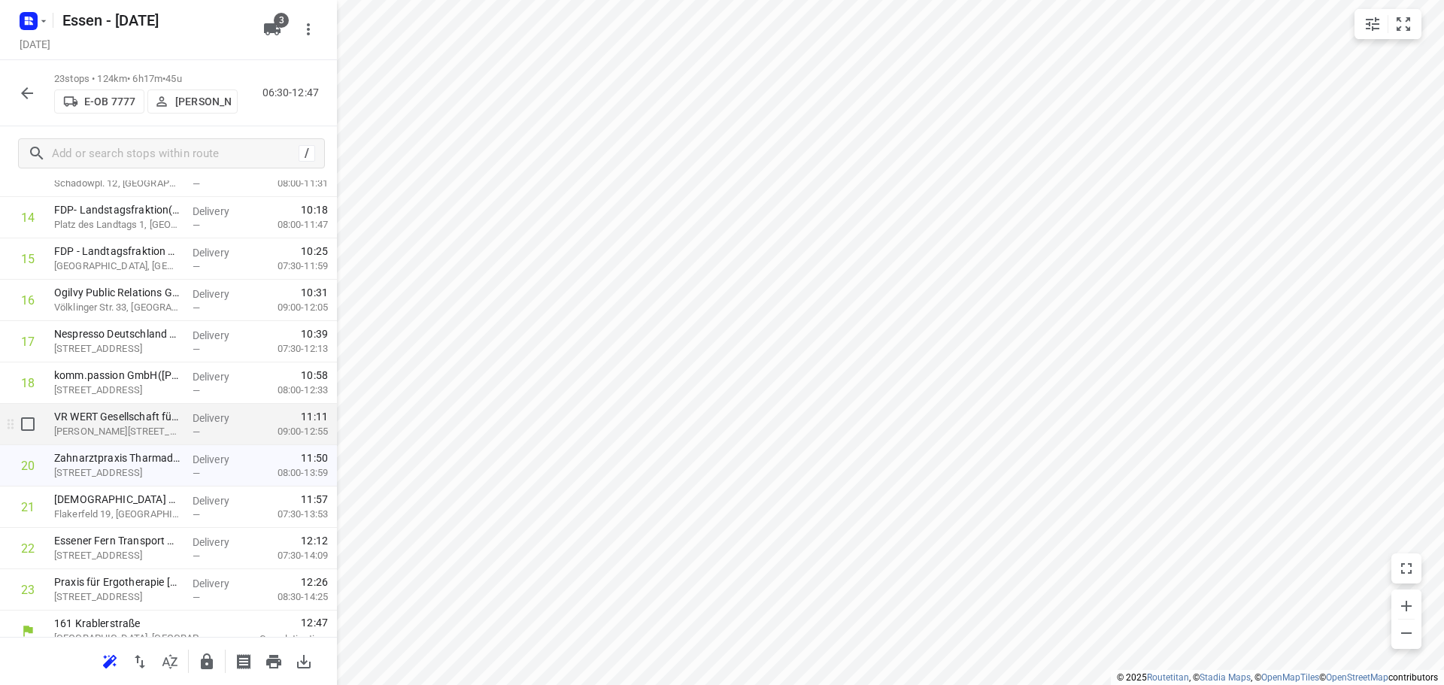
scroll to position [611, 0]
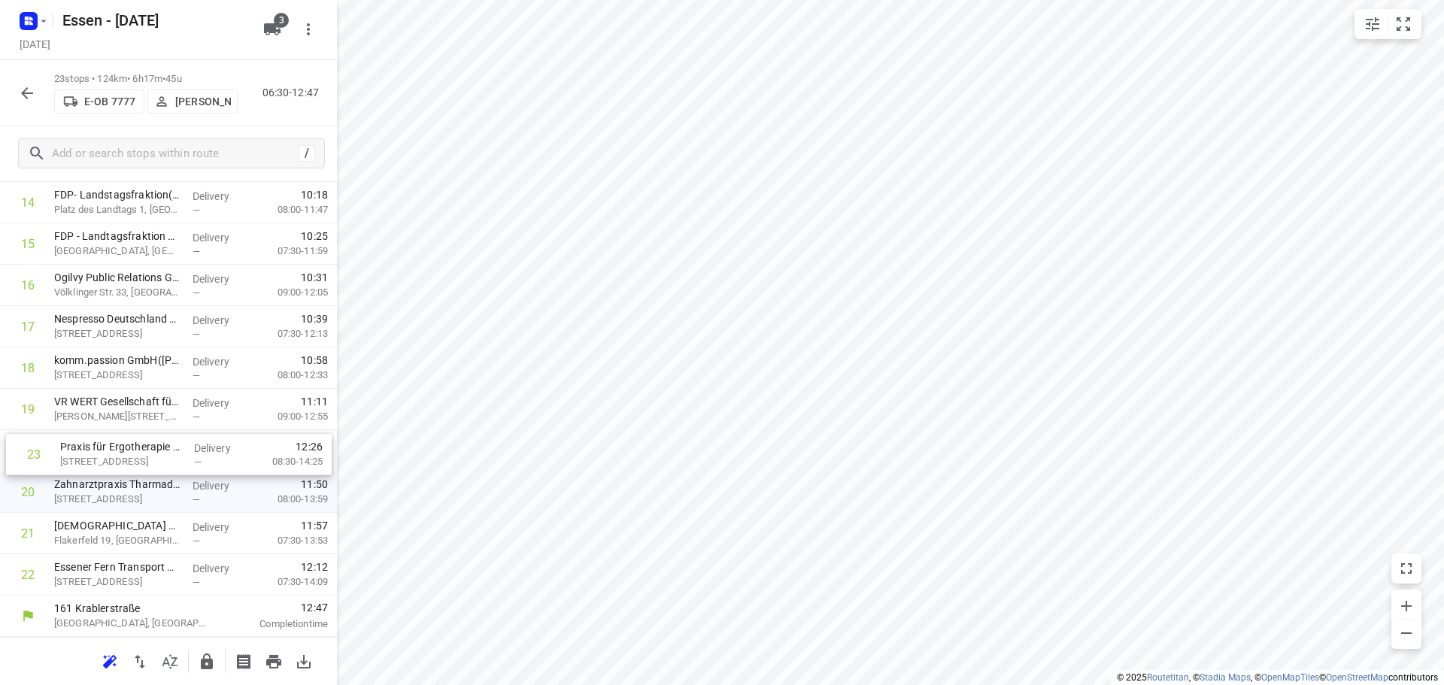
drag, startPoint x: 90, startPoint y: 583, endPoint x: 101, endPoint y: 457, distance: 126.0
click at [101, 457] on div "1 FUNKE Digital GmbH(Allgemein) [PERSON_NAME]-Platz 1, Essen Delivery — 06:36 0…" at bounding box center [168, 119] width 337 height 951
drag, startPoint x: 101, startPoint y: 545, endPoint x: 102, endPoint y: 494, distance: 51.1
click at [102, 494] on div "1 FUNKE Digital GmbH(Allgemein) [PERSON_NAME]-Platz 1, Essen Delivery — 06:36 0…" at bounding box center [168, 119] width 337 height 951
click at [202, 666] on icon "button" at bounding box center [207, 662] width 12 height 16
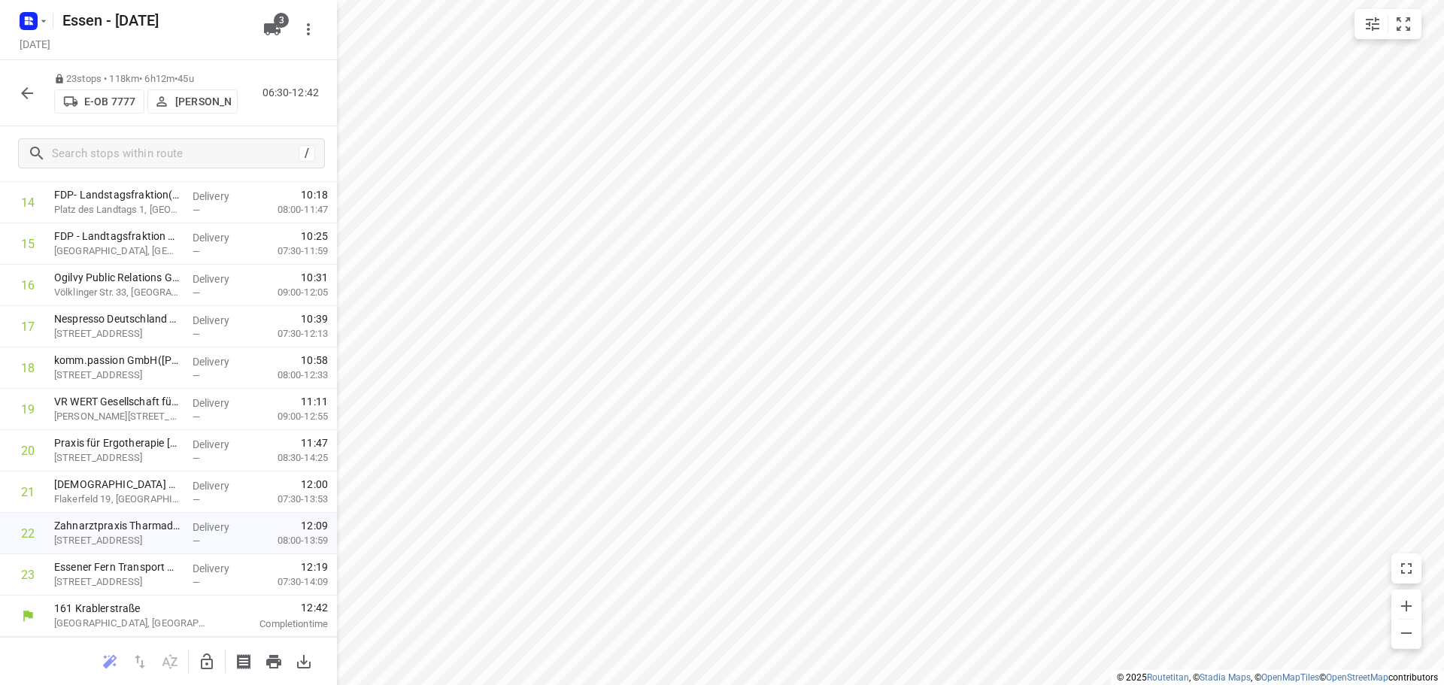
click at [25, 89] on icon "button" at bounding box center [27, 93] width 12 height 12
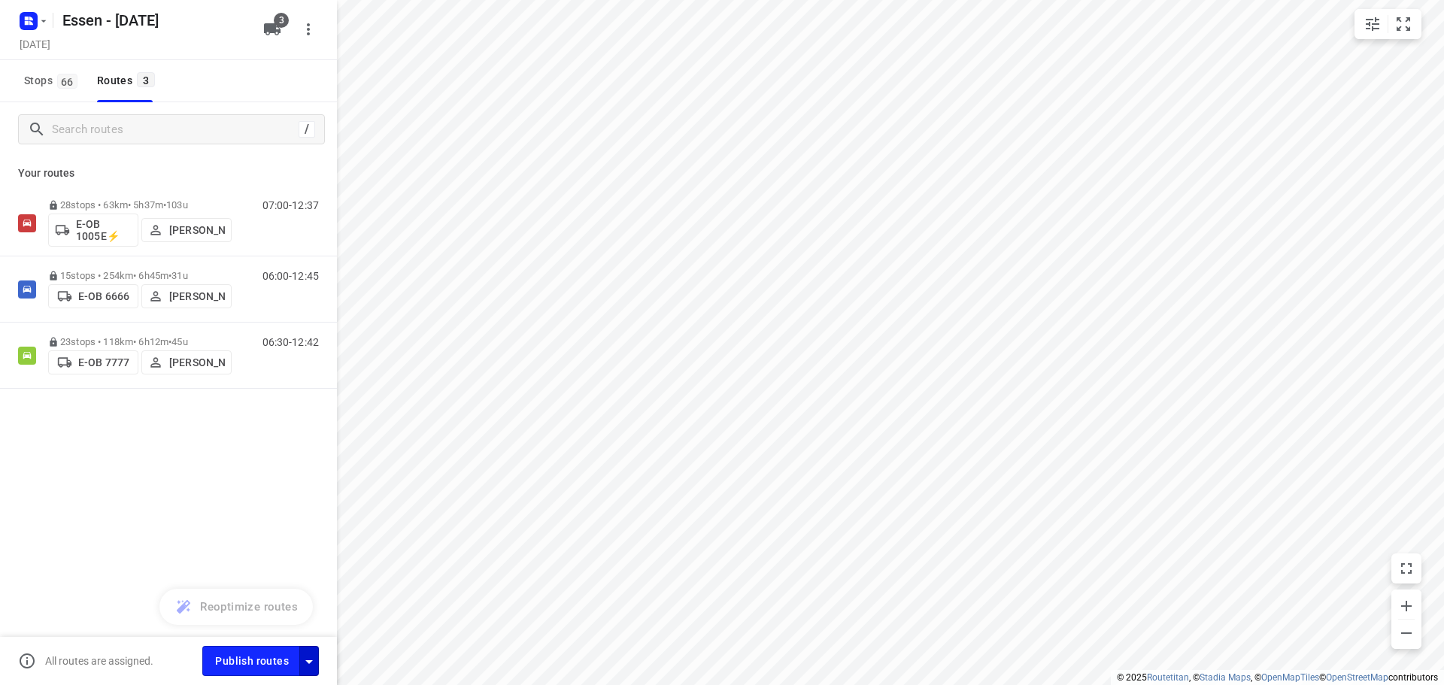
click at [310, 660] on icon "button" at bounding box center [309, 662] width 18 height 18
click at [278, 512] on input "Fulfill the stops in any order" at bounding box center [277, 511] width 86 height 29
checkbox input "true"
click at [275, 541] on input "Call the customer" at bounding box center [277, 544] width 86 height 29
checkbox input "true"
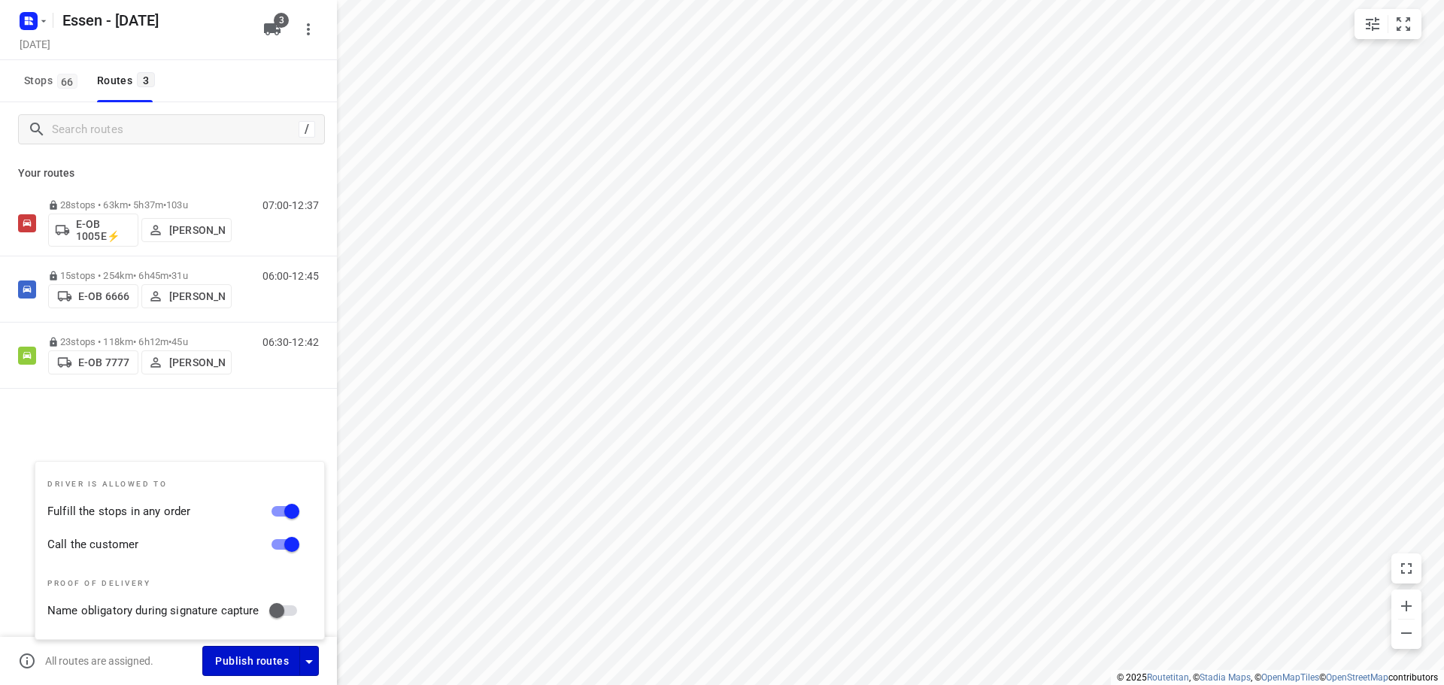
click at [253, 662] on span "Publish routes" at bounding box center [252, 661] width 74 height 19
